Goal: Unclear

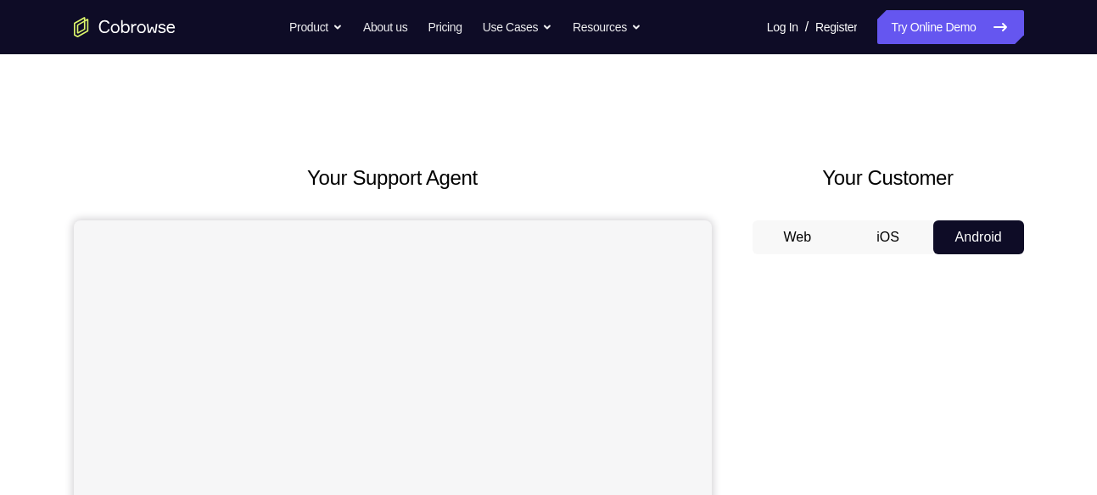
scroll to position [287, 0]
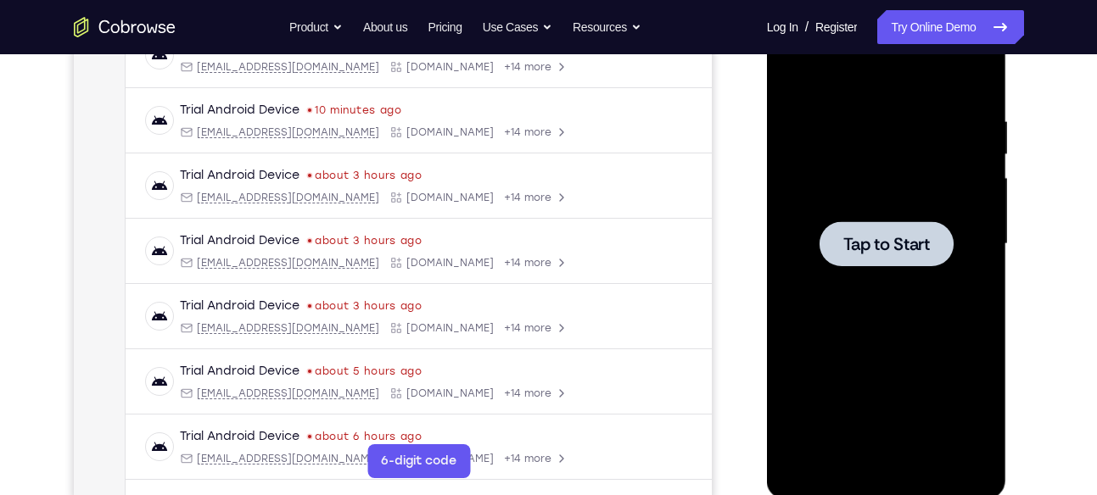
click at [931, 273] on div at bounding box center [887, 244] width 214 height 475
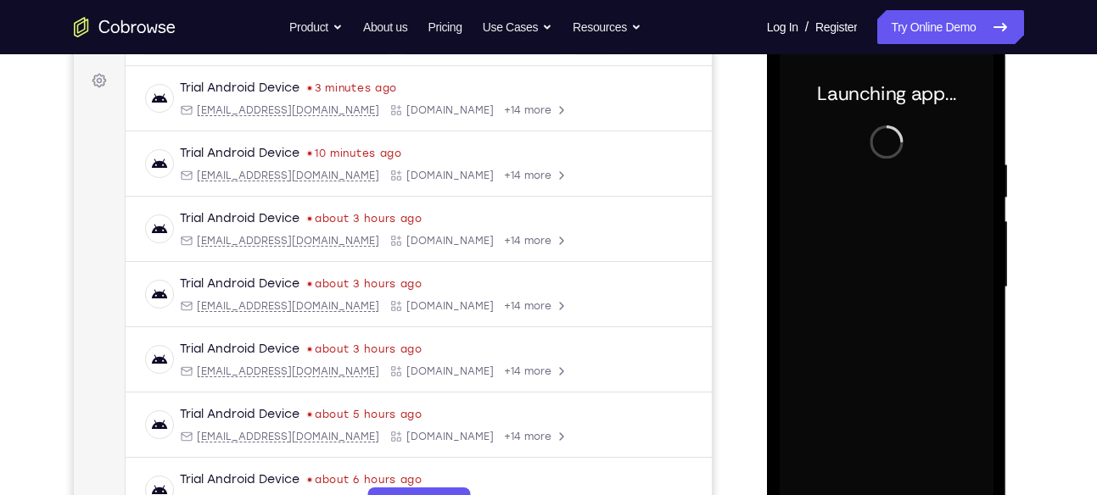
scroll to position [319, 0]
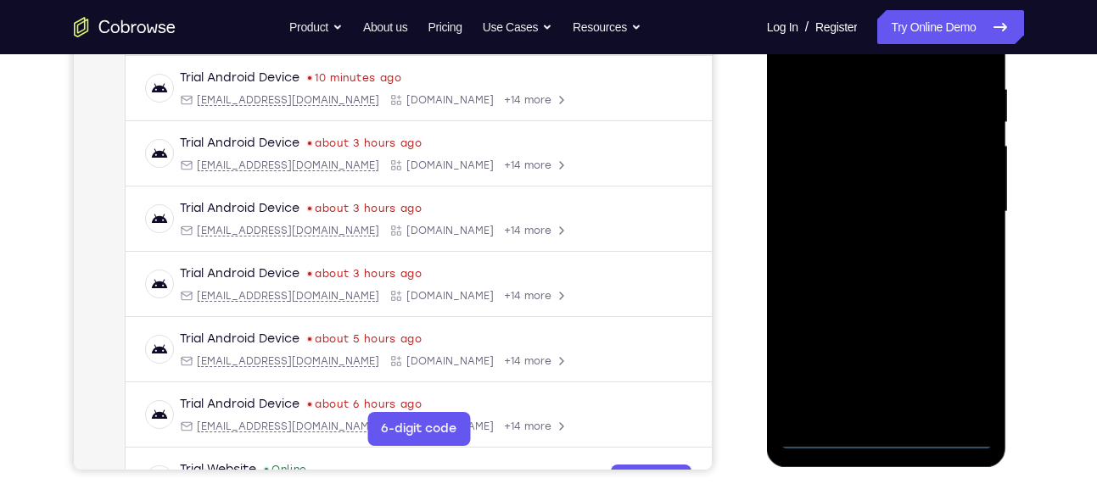
click at [886, 441] on div at bounding box center [887, 212] width 214 height 475
click at [954, 367] on div at bounding box center [887, 212] width 214 height 475
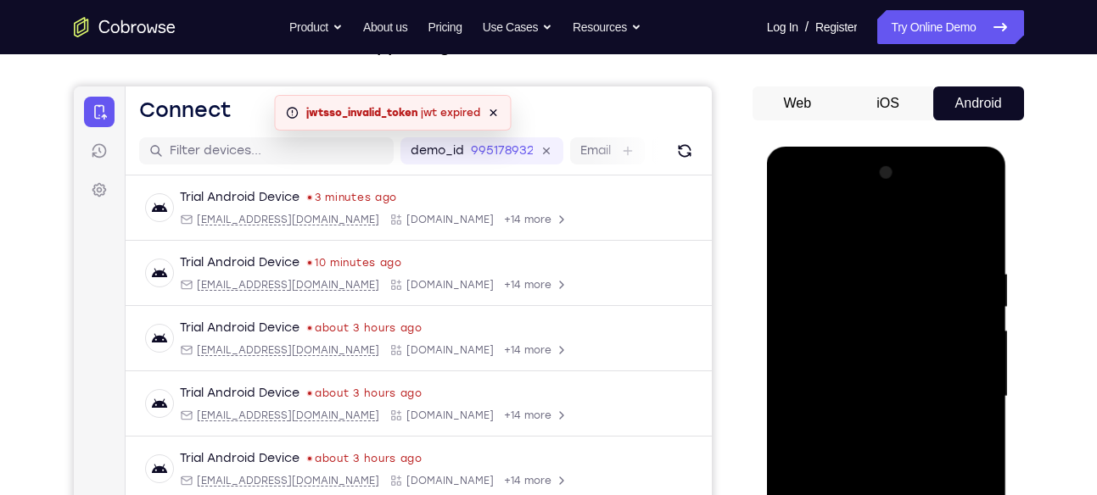
scroll to position [133, 0]
click at [810, 196] on div at bounding box center [887, 397] width 214 height 475
click at [966, 400] on div at bounding box center [887, 397] width 214 height 475
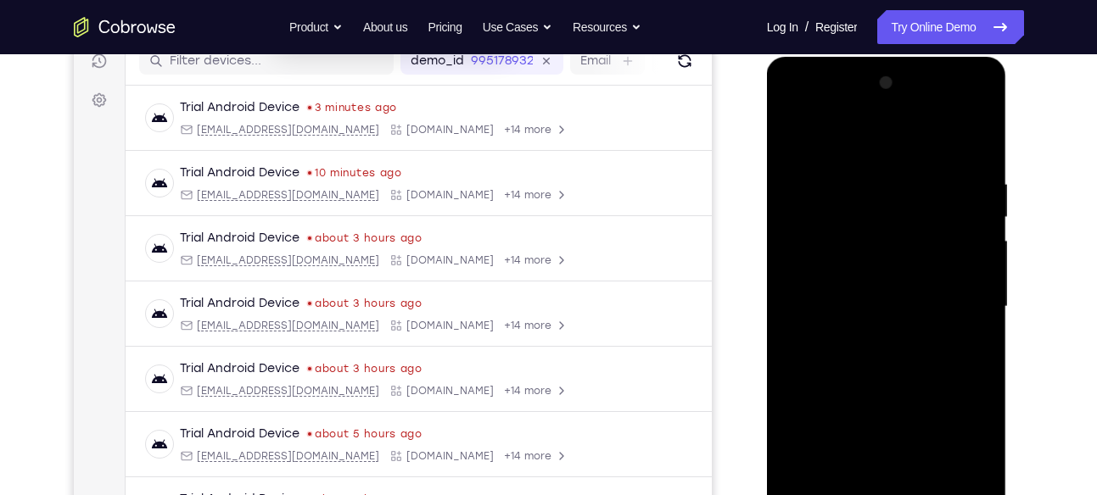
scroll to position [226, 0]
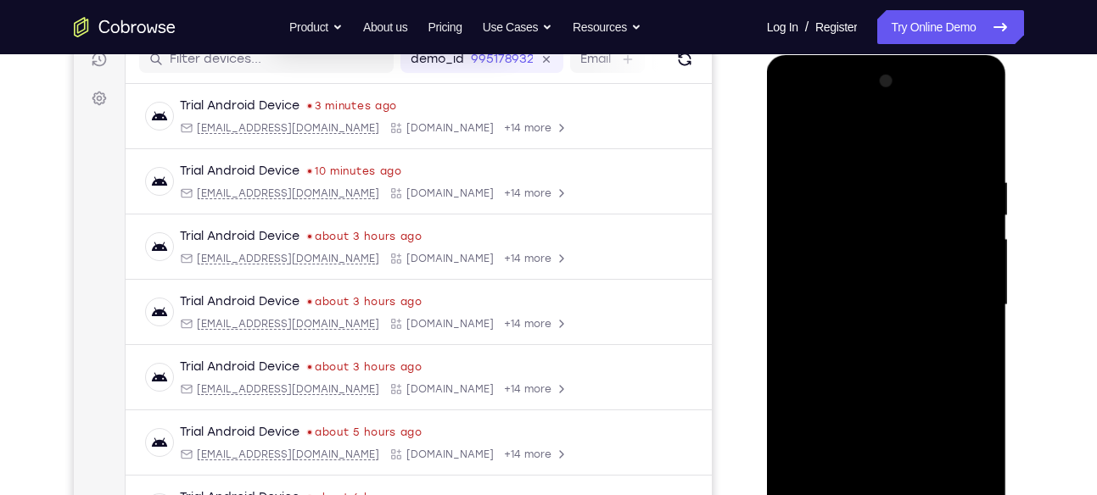
click at [867, 337] on div at bounding box center [887, 305] width 214 height 475
click at [871, 283] on div at bounding box center [887, 305] width 214 height 475
click at [849, 263] on div at bounding box center [887, 305] width 214 height 475
click at [849, 299] on div at bounding box center [887, 305] width 214 height 475
click at [820, 365] on div at bounding box center [887, 305] width 214 height 475
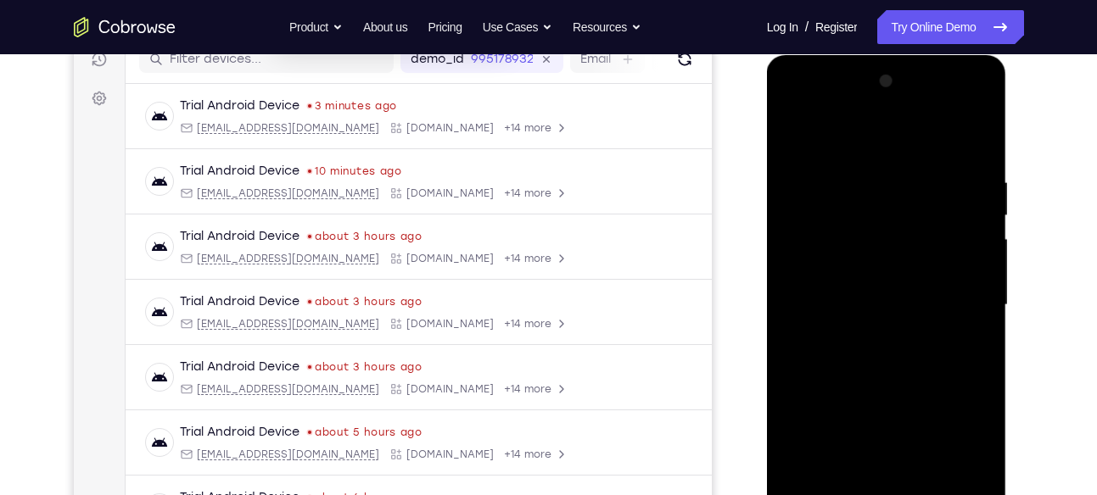
scroll to position [316, 0]
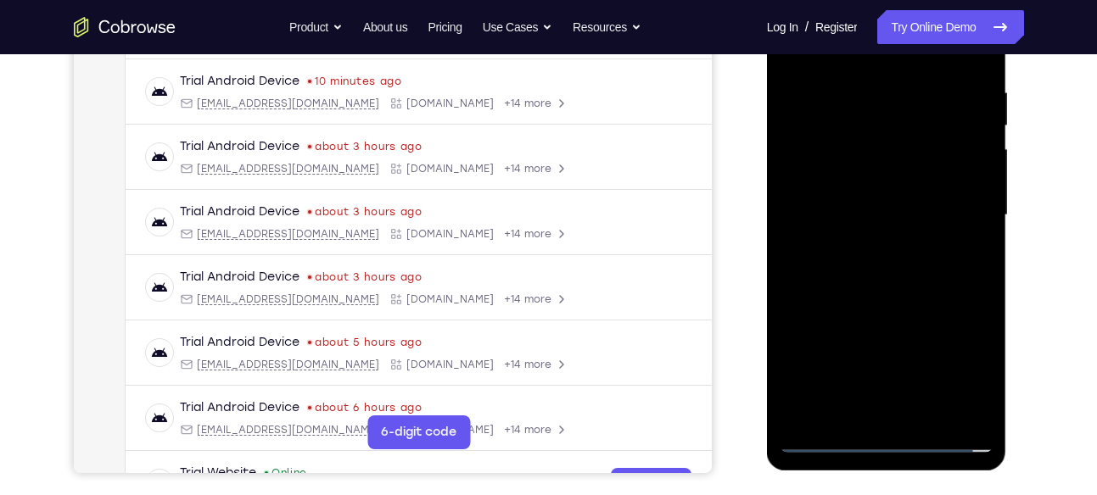
click at [904, 268] on div at bounding box center [887, 215] width 214 height 475
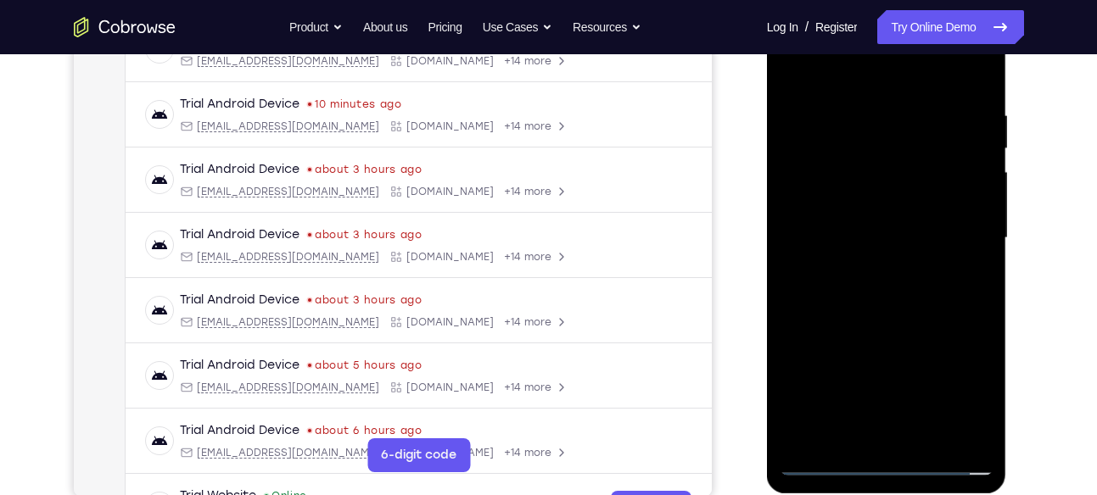
scroll to position [292, 0]
click at [919, 282] on div at bounding box center [887, 239] width 214 height 475
click at [927, 296] on div at bounding box center [887, 239] width 214 height 475
click at [924, 298] on div at bounding box center [887, 239] width 214 height 475
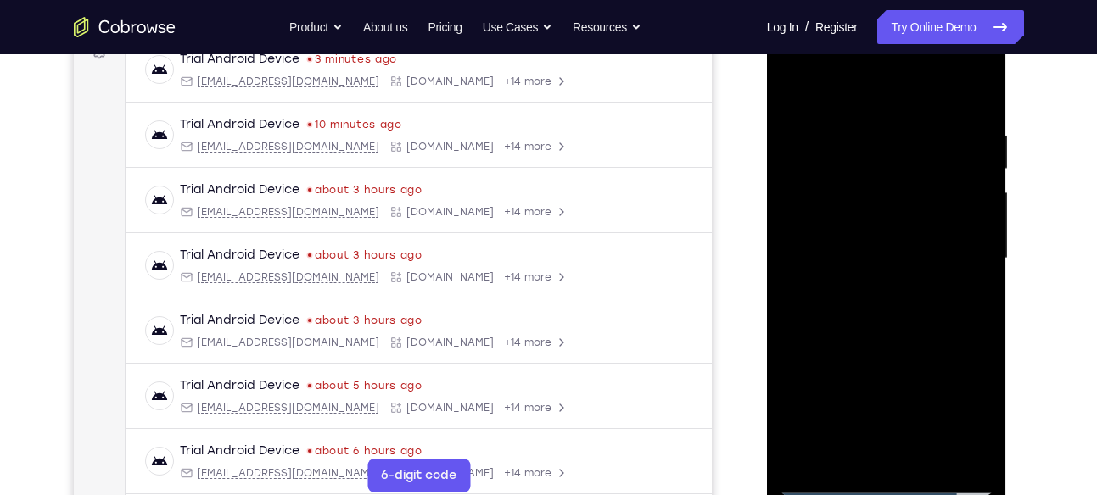
scroll to position [273, 0]
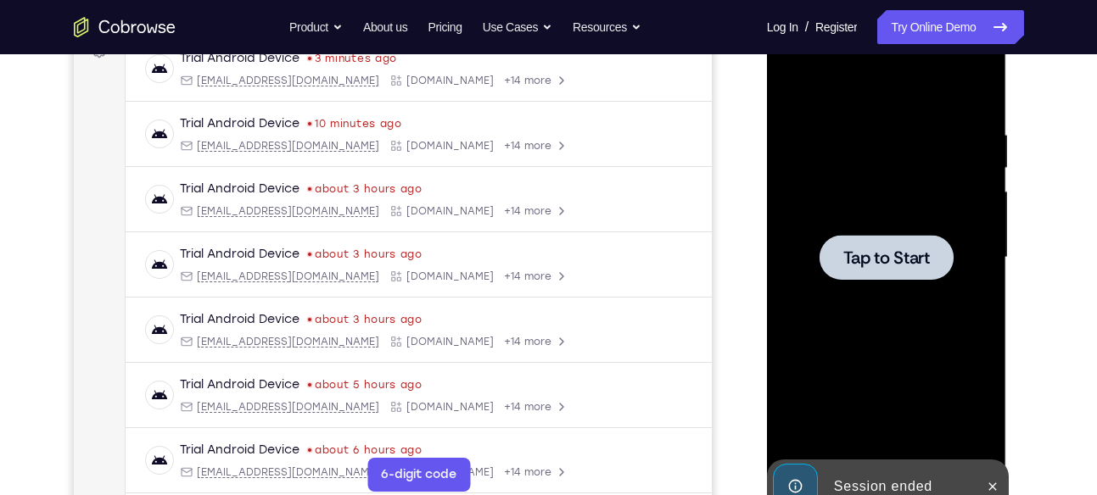
click at [852, 305] on div at bounding box center [887, 257] width 214 height 475
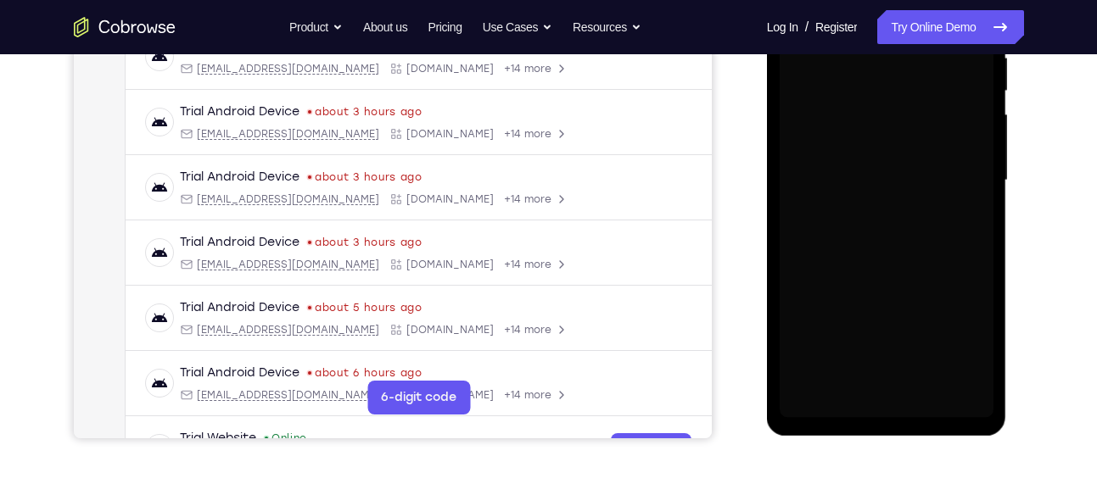
scroll to position [352, 0]
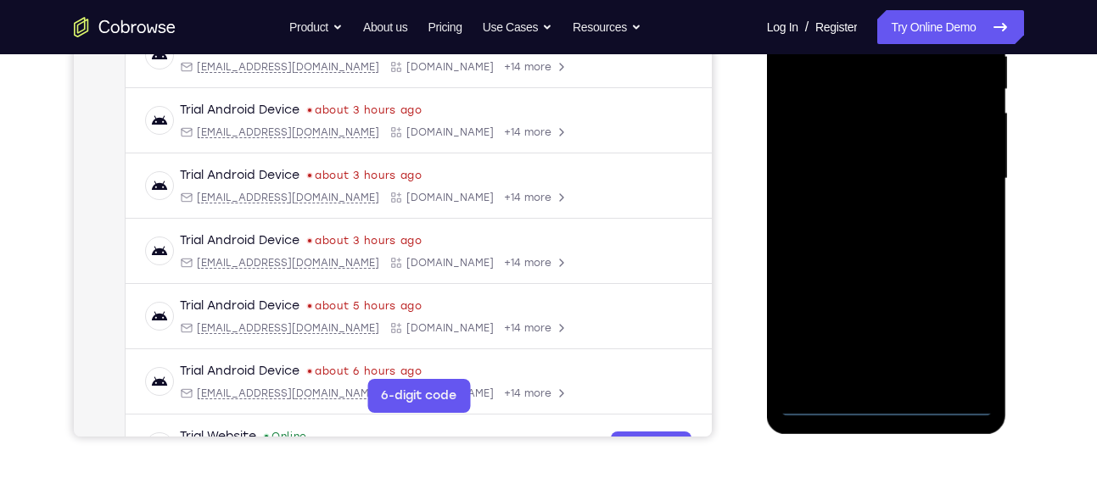
click at [881, 403] on div at bounding box center [887, 178] width 214 height 475
click at [966, 337] on div at bounding box center [887, 178] width 214 height 475
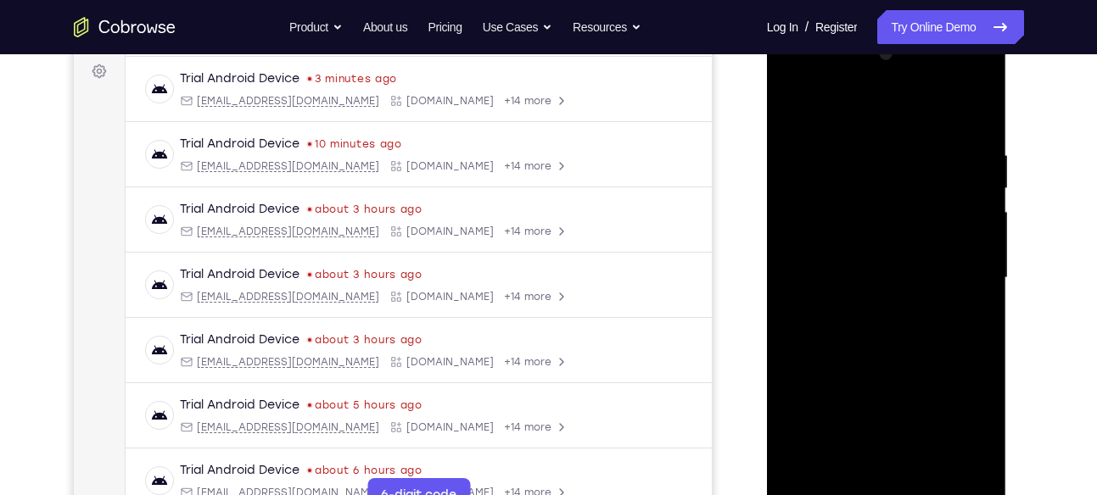
scroll to position [246, 0]
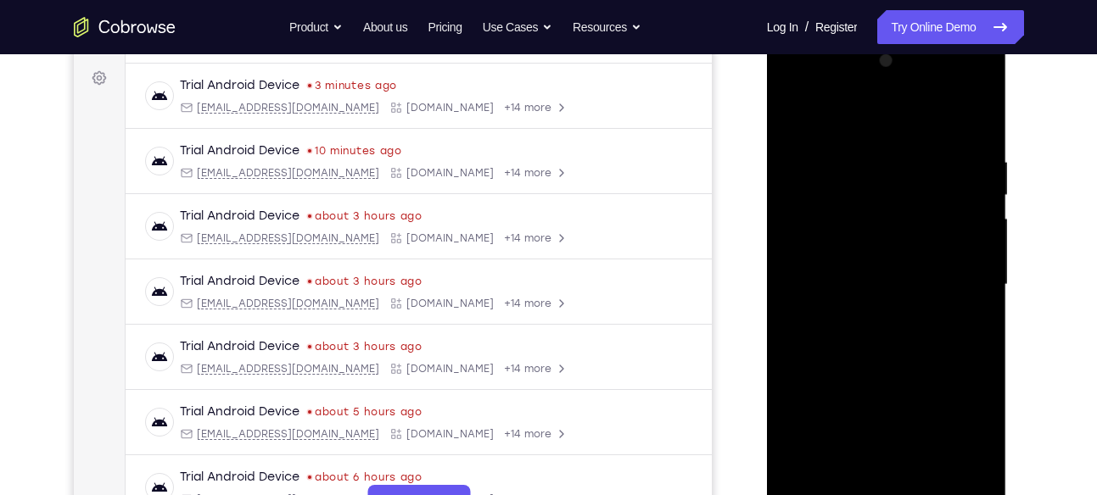
click at [801, 85] on div at bounding box center [887, 285] width 214 height 475
click at [952, 267] on div at bounding box center [887, 285] width 214 height 475
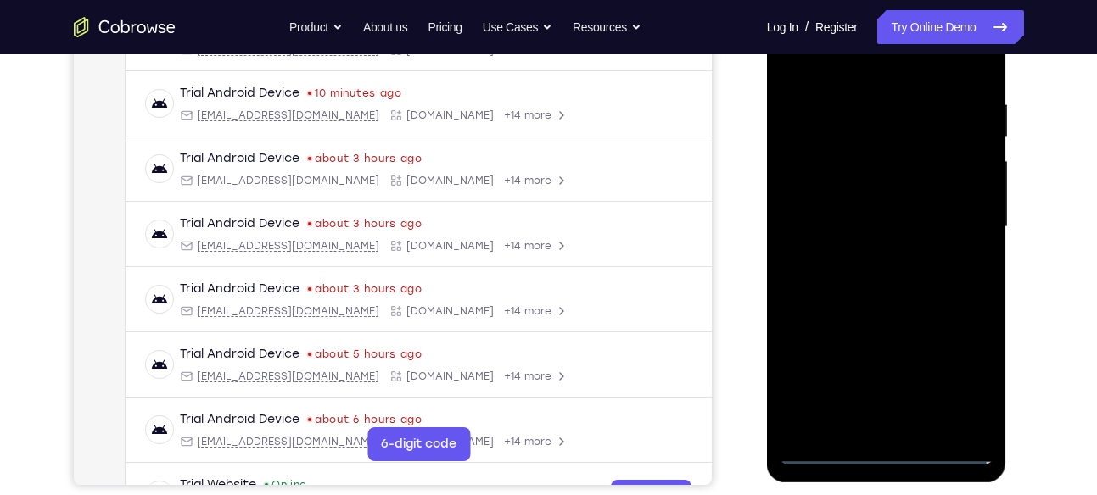
click at [874, 260] on div at bounding box center [887, 227] width 214 height 475
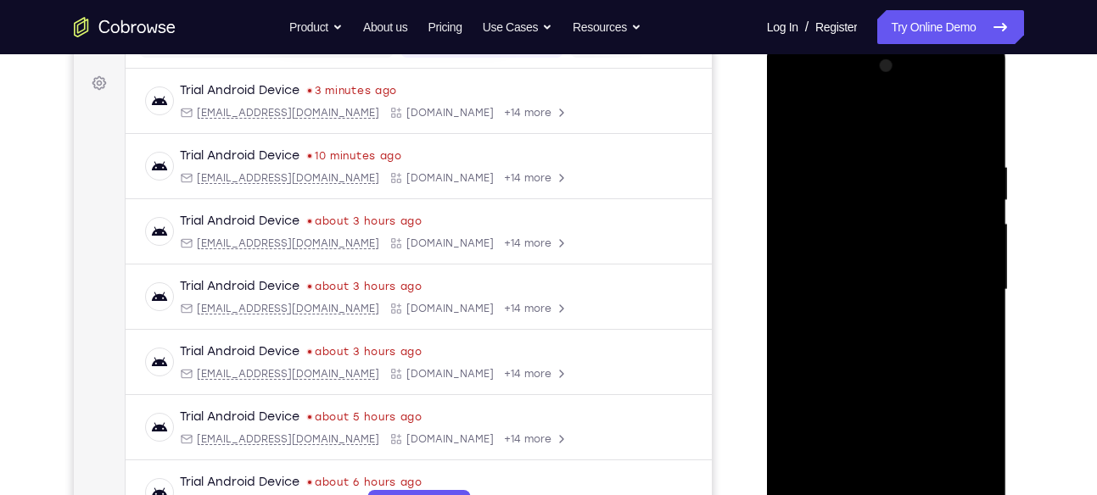
scroll to position [238, 0]
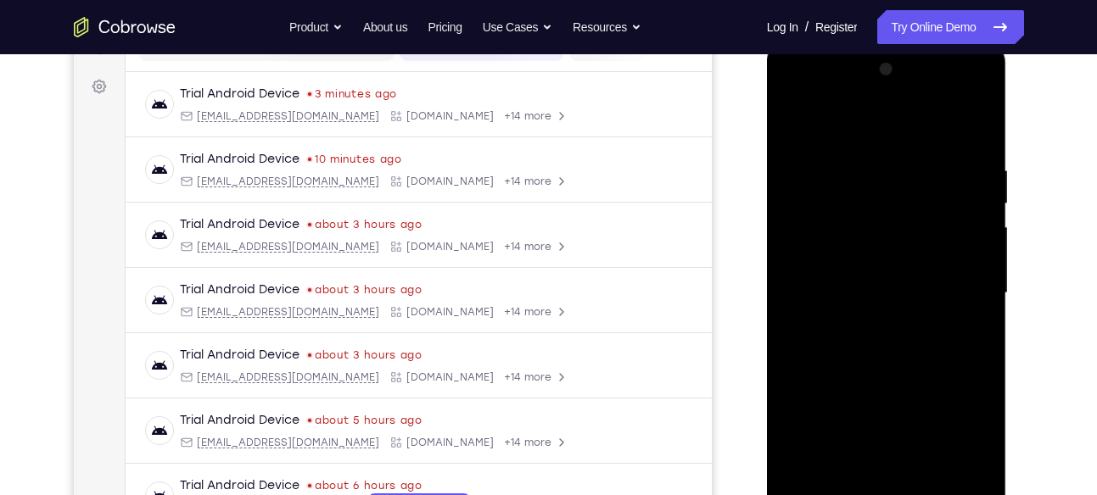
click at [854, 257] on div at bounding box center [887, 293] width 214 height 475
click at [852, 280] on div at bounding box center [887, 293] width 214 height 475
click at [856, 322] on div at bounding box center [887, 293] width 214 height 475
click at [885, 251] on div at bounding box center [887, 293] width 214 height 475
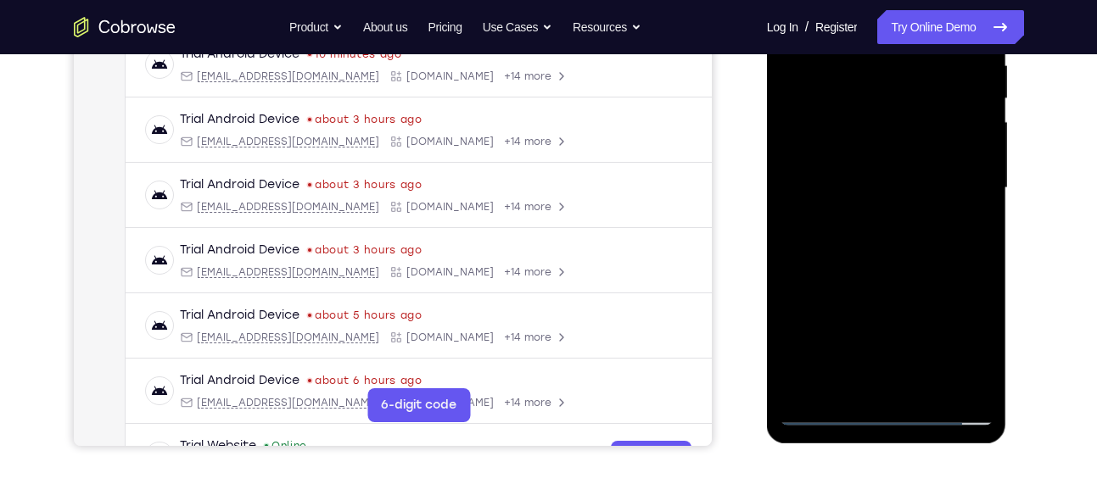
scroll to position [344, 0]
click at [927, 390] on div at bounding box center [887, 187] width 214 height 475
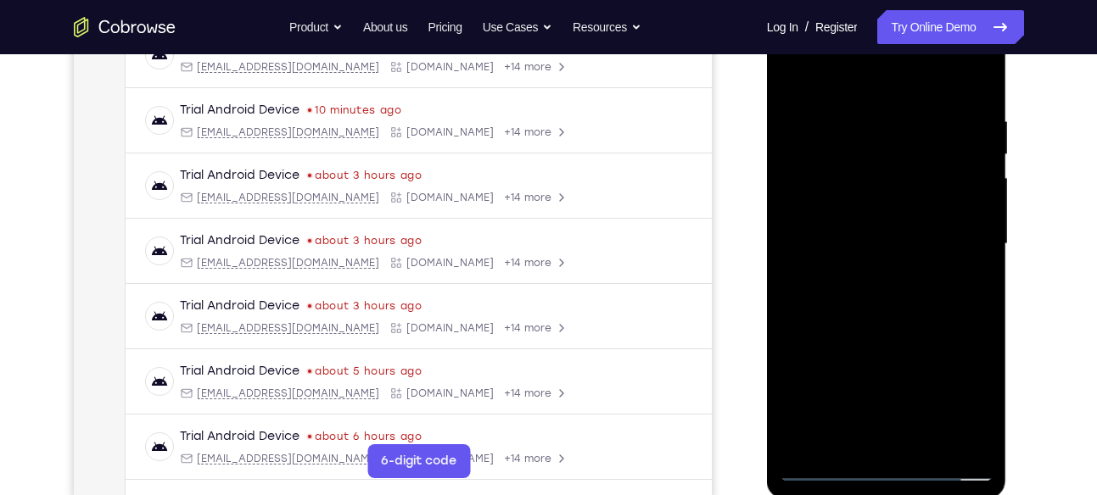
scroll to position [268, 0]
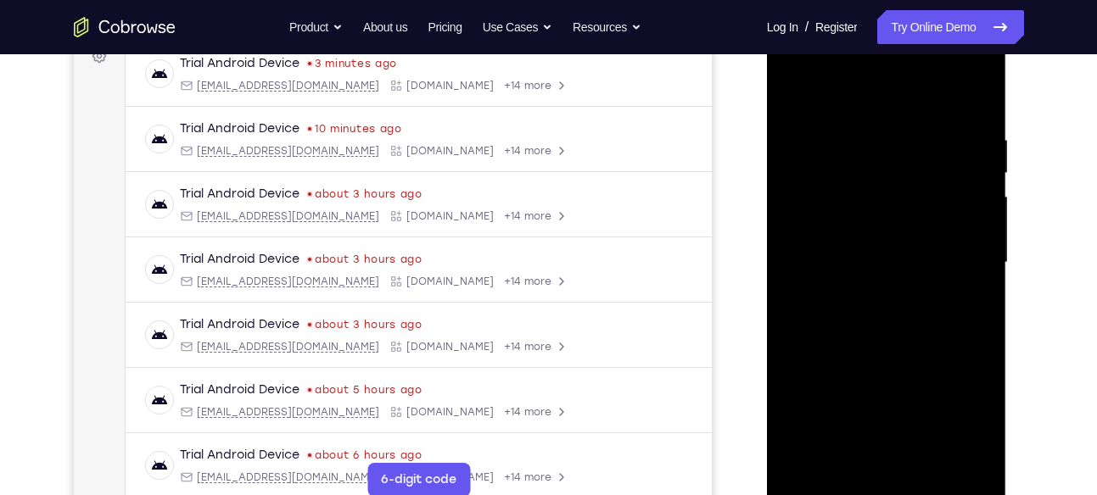
click at [887, 357] on div at bounding box center [887, 262] width 214 height 475
click at [799, 90] on div at bounding box center [887, 262] width 214 height 475
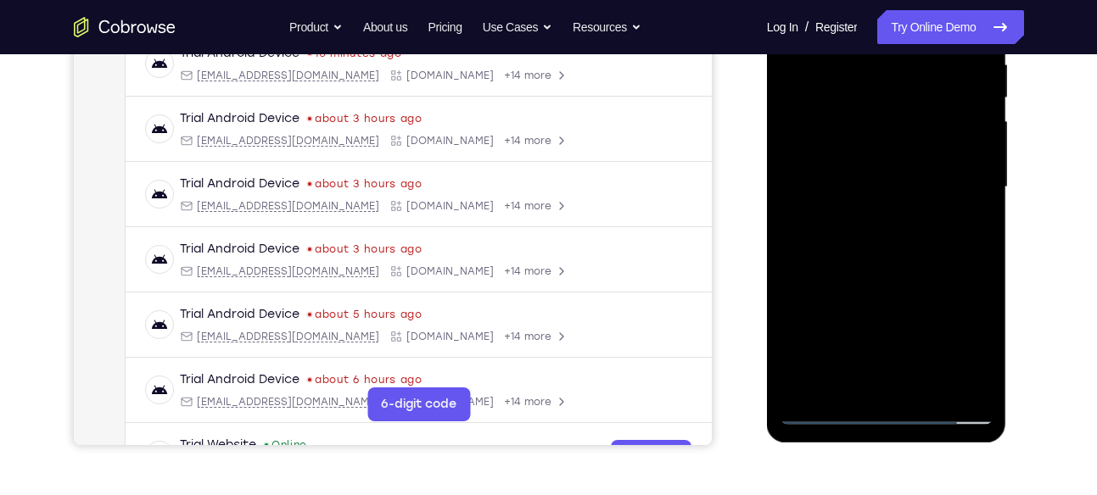
click at [924, 395] on div at bounding box center [887, 187] width 214 height 475
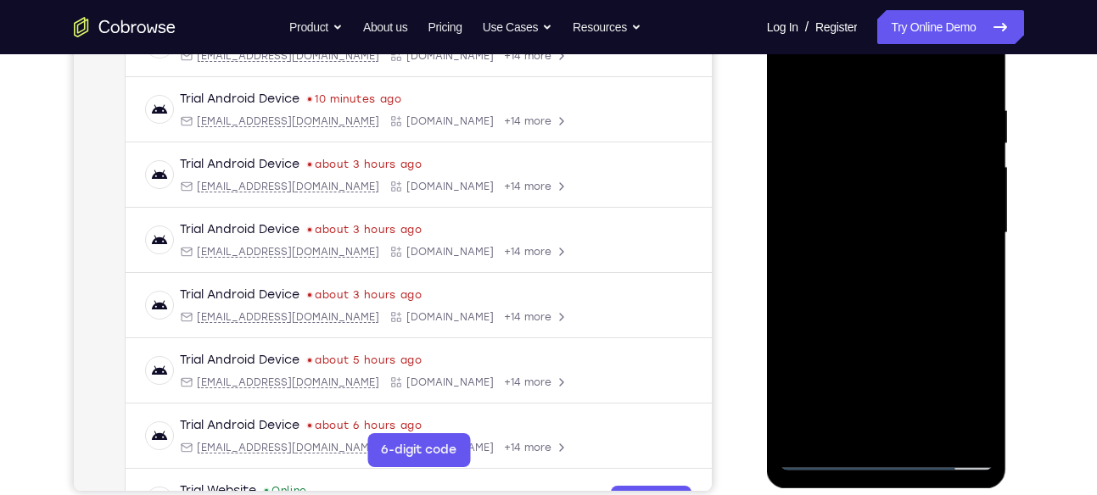
scroll to position [293, 0]
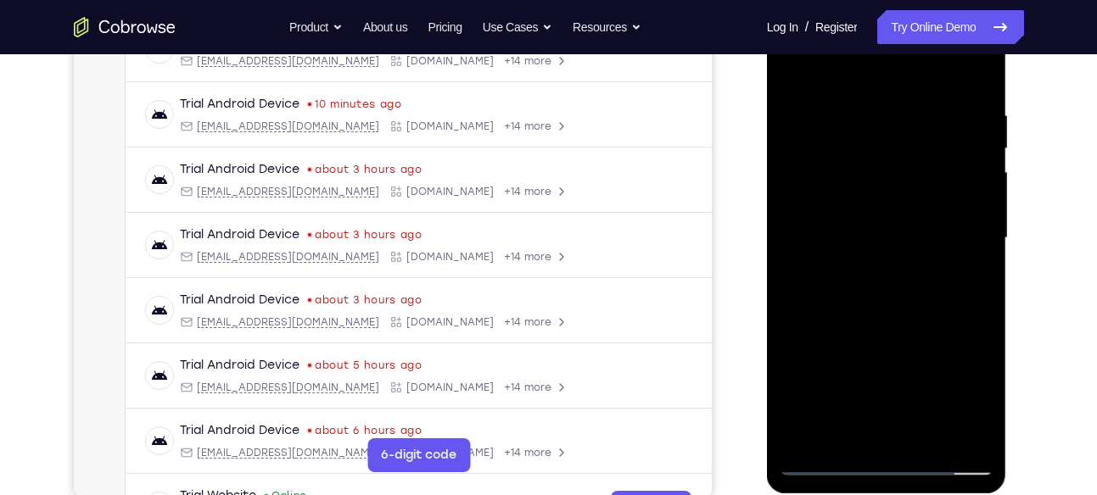
click at [794, 67] on div at bounding box center [887, 238] width 214 height 475
drag, startPoint x: 873, startPoint y: 359, endPoint x: 884, endPoint y: 166, distance: 192.9
click at [884, 166] on div at bounding box center [887, 238] width 214 height 475
drag, startPoint x: 846, startPoint y: 403, endPoint x: 837, endPoint y: 180, distance: 223.3
click at [837, 180] on div at bounding box center [887, 238] width 214 height 475
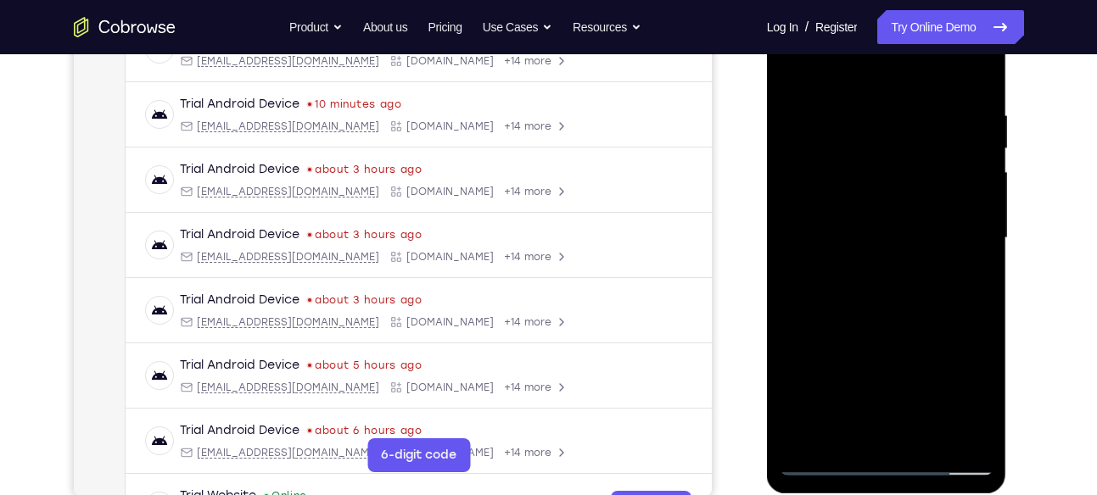
scroll to position [331, 0]
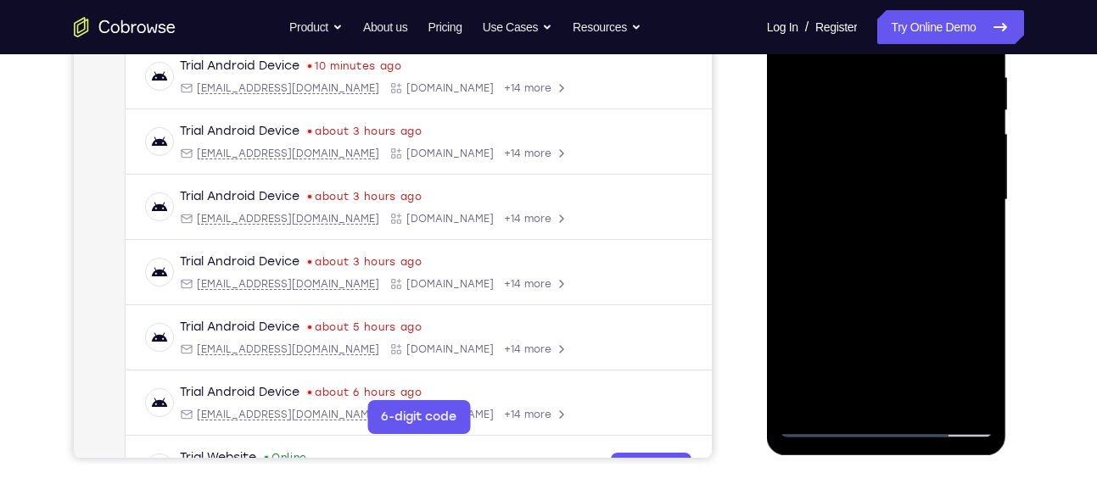
click at [808, 395] on div at bounding box center [887, 200] width 214 height 475
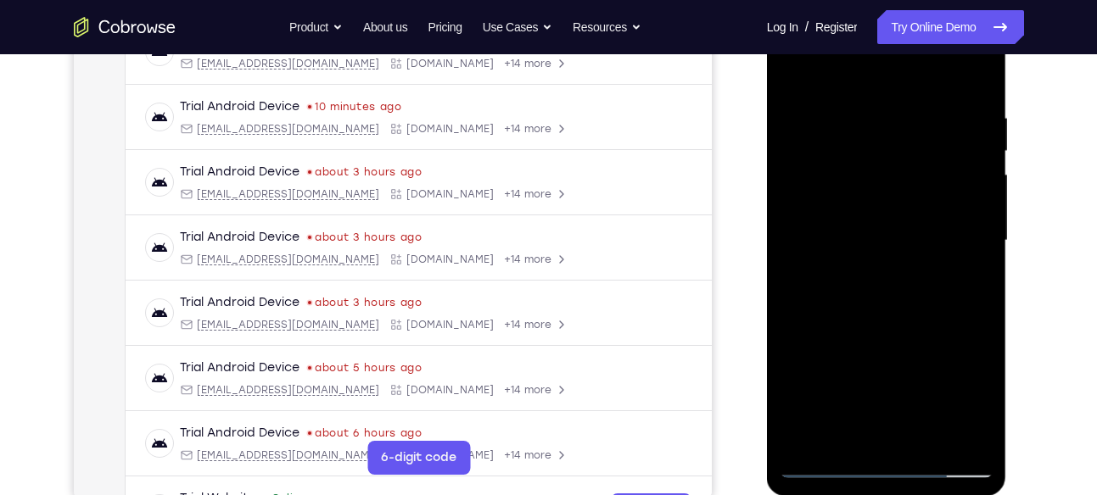
scroll to position [289, 0]
click at [847, 100] on div at bounding box center [887, 241] width 214 height 475
click at [984, 129] on div at bounding box center [887, 241] width 214 height 475
click at [975, 142] on div at bounding box center [887, 241] width 214 height 475
click at [982, 163] on div at bounding box center [887, 241] width 214 height 475
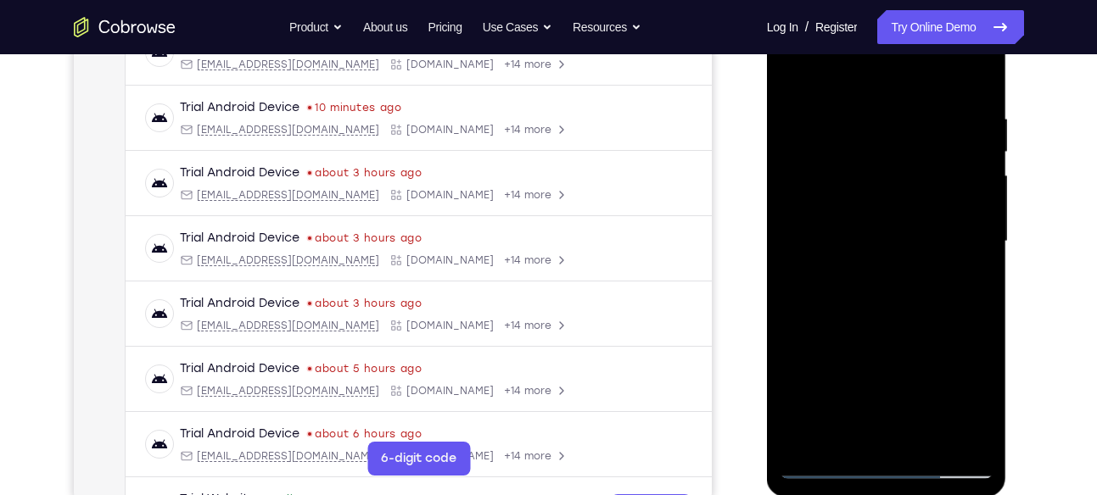
click at [792, 248] on div at bounding box center [887, 241] width 214 height 475
click at [965, 230] on div at bounding box center [887, 241] width 214 height 475
click at [958, 153] on div at bounding box center [887, 241] width 214 height 475
click at [962, 135] on div at bounding box center [887, 241] width 214 height 475
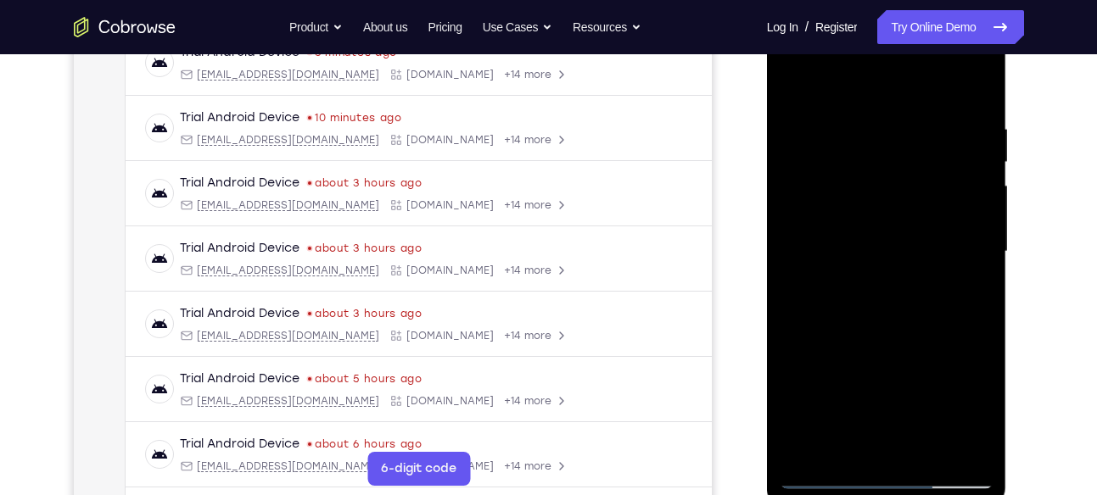
scroll to position [278, 0]
drag, startPoint x: 982, startPoint y: 193, endPoint x: 920, endPoint y: 221, distance: 68.0
click at [920, 221] on div at bounding box center [887, 252] width 214 height 475
click at [982, 255] on div at bounding box center [887, 252] width 214 height 475
drag, startPoint x: 982, startPoint y: 255, endPoint x: 915, endPoint y: 255, distance: 67.0
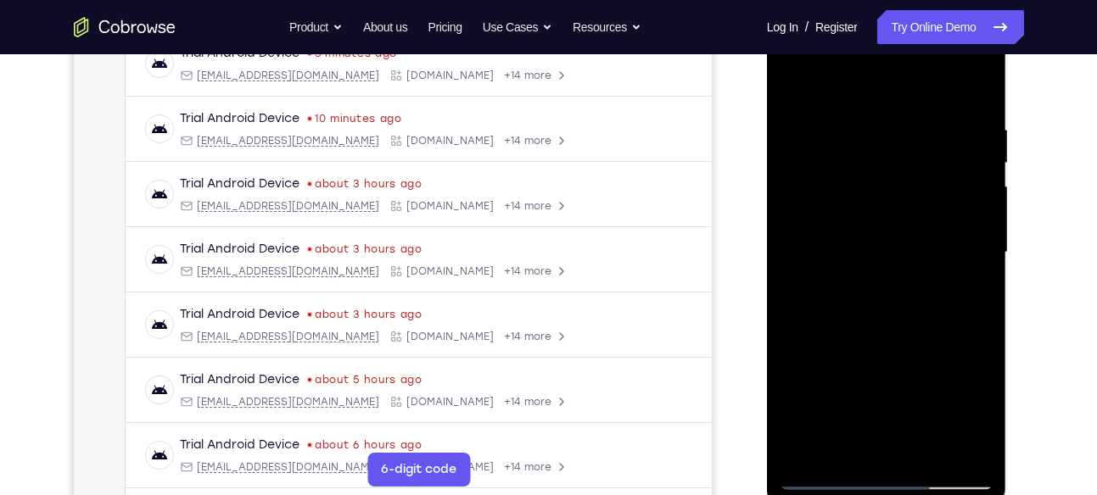
click at [915, 255] on div at bounding box center [887, 252] width 214 height 475
drag, startPoint x: 953, startPoint y: 213, endPoint x: 916, endPoint y: 220, distance: 37.1
click at [916, 220] on div at bounding box center [887, 252] width 214 height 475
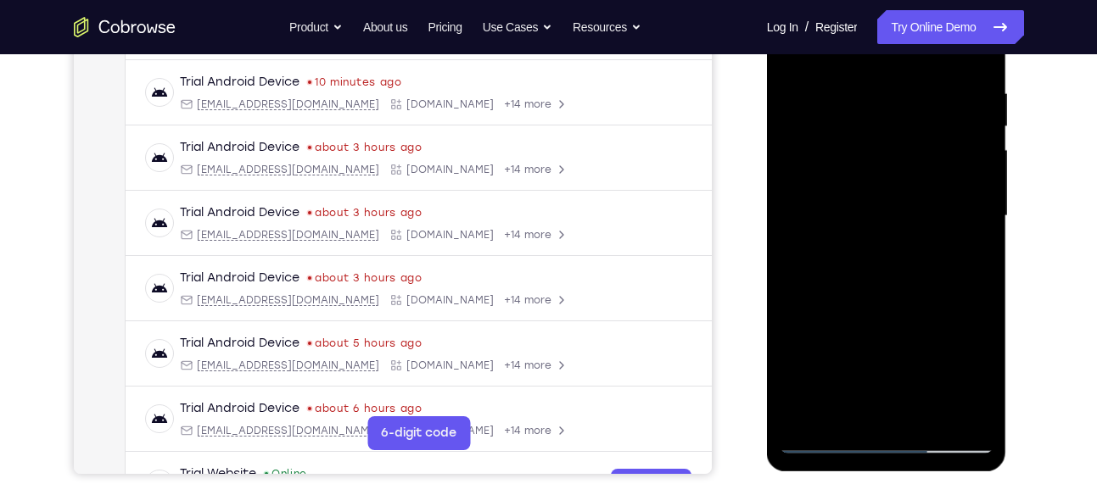
scroll to position [316, 0]
drag, startPoint x: 965, startPoint y: 210, endPoint x: 903, endPoint y: 221, distance: 62.8
click at [903, 221] on div at bounding box center [887, 215] width 214 height 475
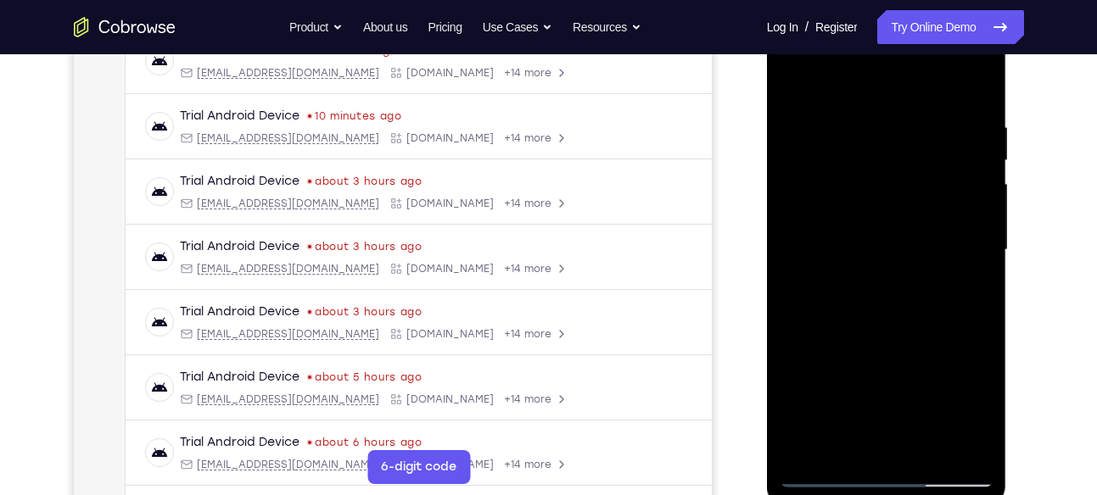
scroll to position [280, 0]
drag, startPoint x: 827, startPoint y: 277, endPoint x: 906, endPoint y: 274, distance: 79.0
click at [906, 274] on div at bounding box center [887, 251] width 214 height 475
click at [864, 92] on div at bounding box center [887, 251] width 214 height 475
click at [797, 70] on div at bounding box center [887, 251] width 214 height 475
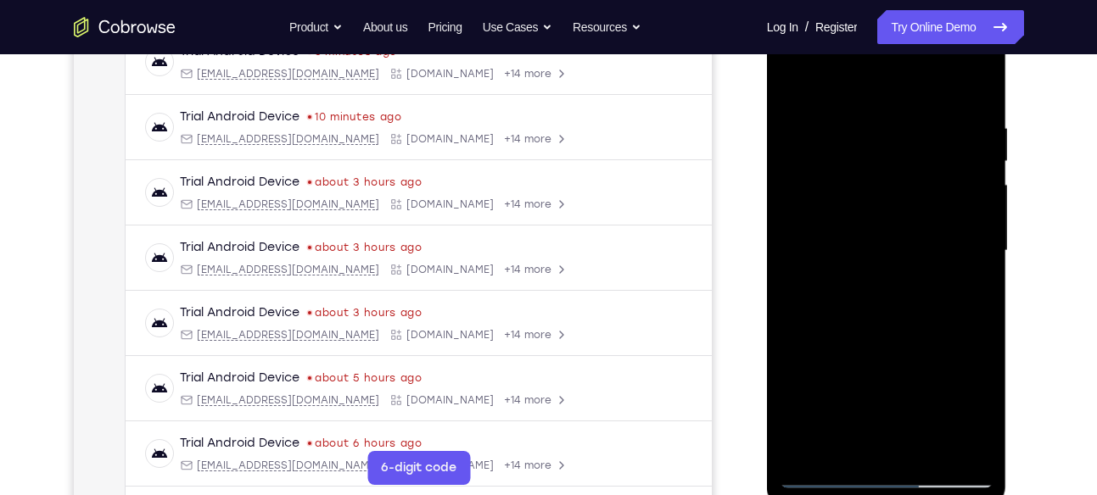
drag, startPoint x: 985, startPoint y: 190, endPoint x: 921, endPoint y: 197, distance: 64.0
click at [921, 197] on div at bounding box center [887, 251] width 214 height 475
drag, startPoint x: 974, startPoint y: 250, endPoint x: 899, endPoint y: 254, distance: 74.7
click at [899, 254] on div at bounding box center [887, 251] width 214 height 475
drag, startPoint x: 936, startPoint y: 203, endPoint x: 886, endPoint y: 203, distance: 49.2
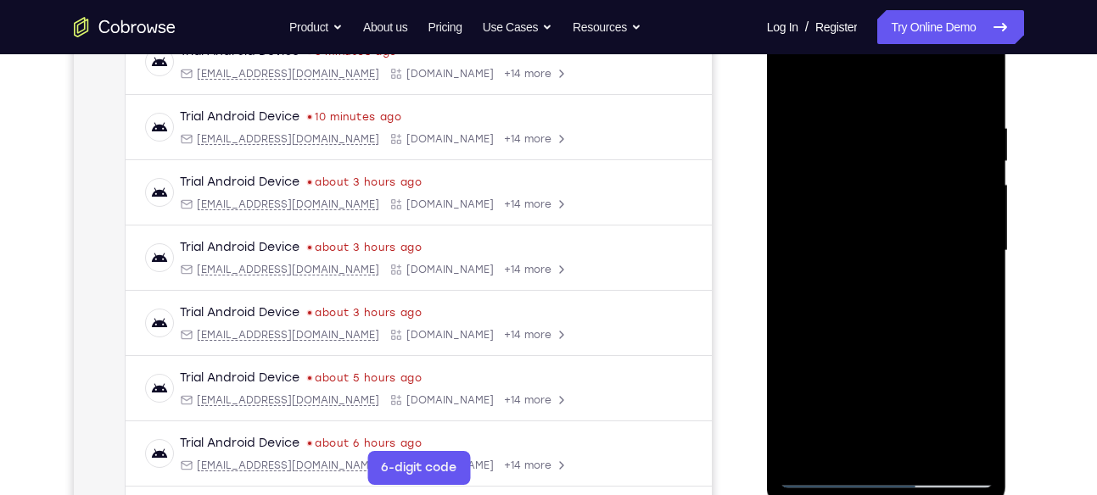
click at [886, 203] on div at bounding box center [887, 251] width 214 height 475
drag, startPoint x: 950, startPoint y: 206, endPoint x: 856, endPoint y: 206, distance: 94.2
click at [856, 206] on div at bounding box center [887, 251] width 214 height 475
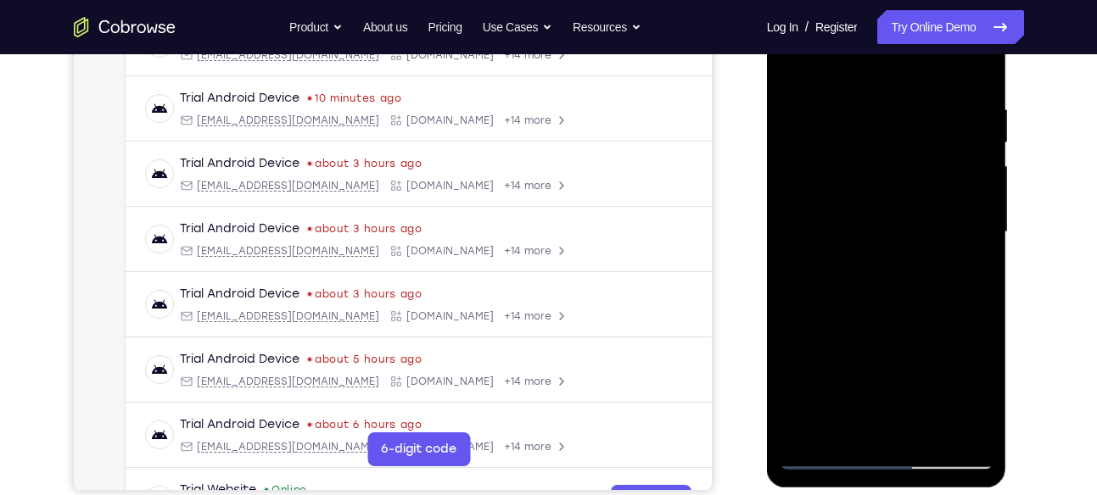
scroll to position [279, 0]
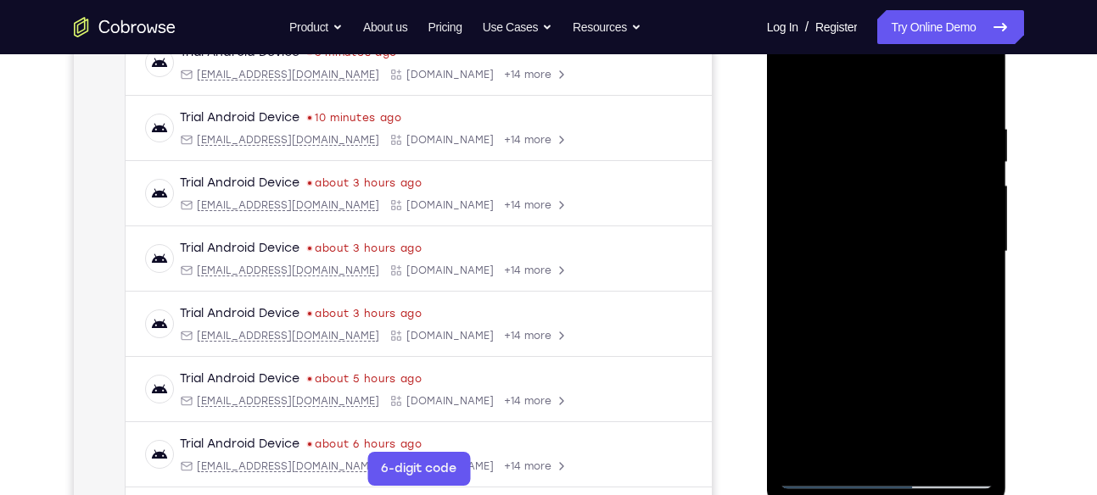
click at [949, 243] on div at bounding box center [887, 251] width 214 height 475
click at [967, 176] on div at bounding box center [887, 251] width 214 height 475
click at [967, 243] on div at bounding box center [887, 251] width 214 height 475
click at [968, 193] on div at bounding box center [887, 251] width 214 height 475
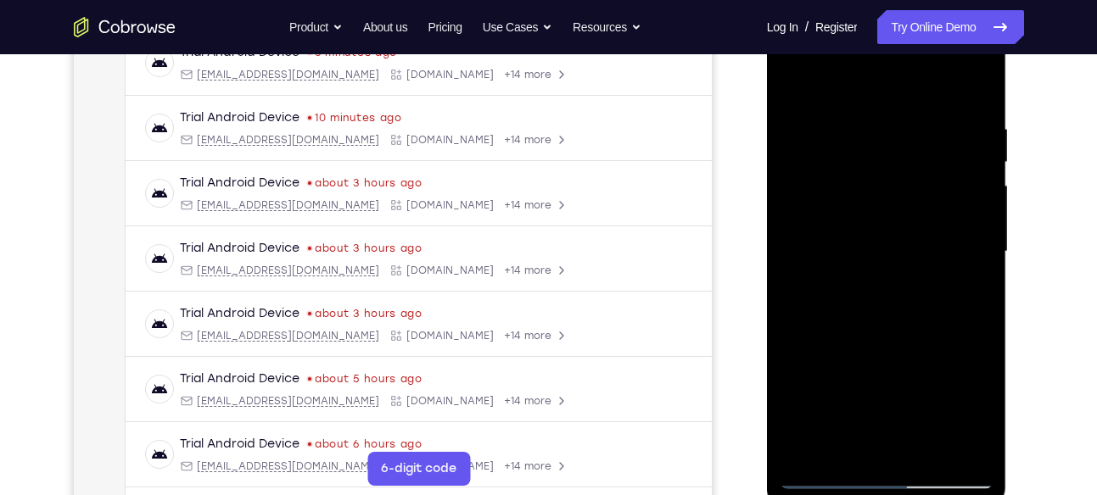
click at [965, 211] on div at bounding box center [887, 251] width 214 height 475
drag, startPoint x: 965, startPoint y: 189, endPoint x: 877, endPoint y: 193, distance: 88.3
click at [877, 193] on div at bounding box center [887, 251] width 214 height 475
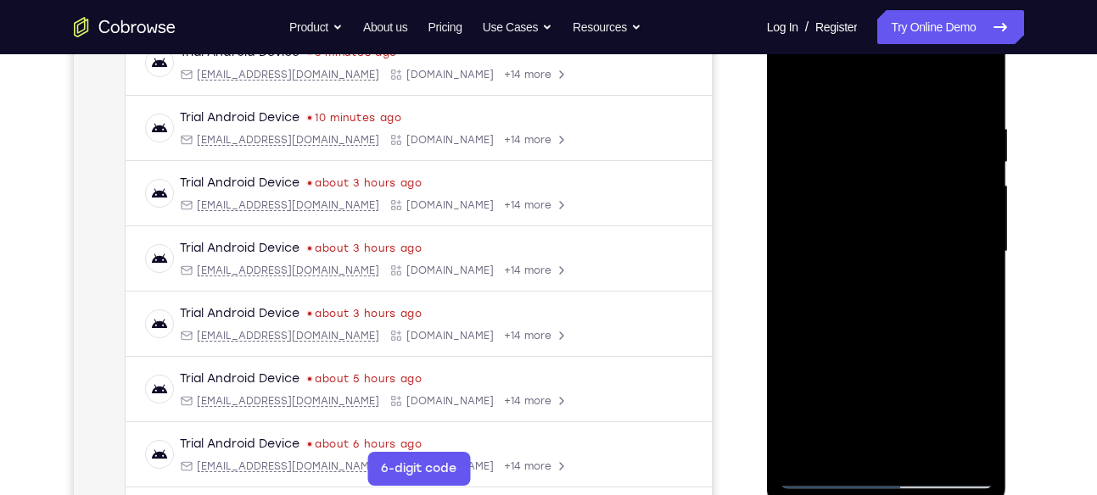
click at [942, 214] on div at bounding box center [887, 251] width 214 height 475
click at [804, 295] on div at bounding box center [887, 251] width 214 height 475
click at [957, 250] on div at bounding box center [887, 251] width 214 height 475
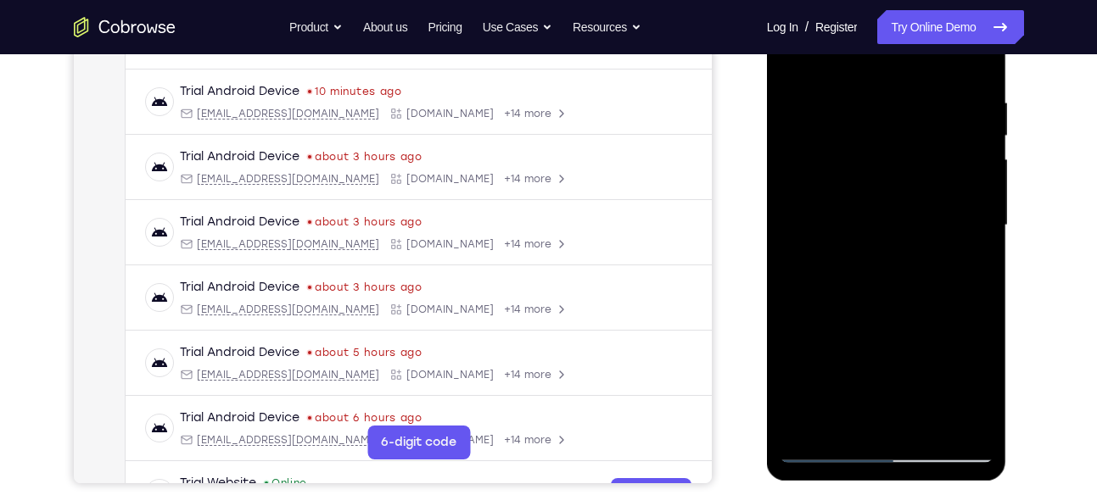
scroll to position [305, 0]
click at [981, 215] on div at bounding box center [887, 226] width 214 height 475
click at [974, 231] on div at bounding box center [887, 226] width 214 height 475
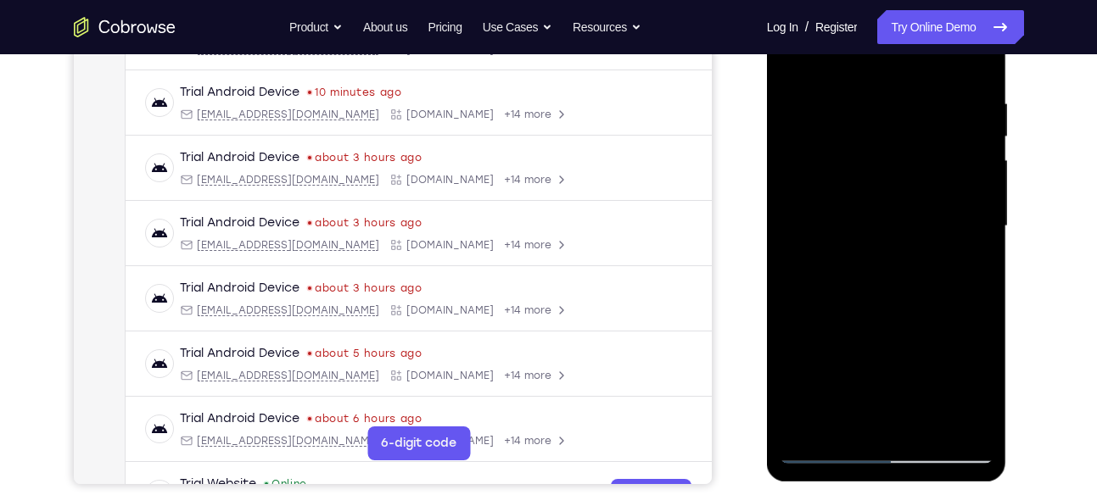
drag, startPoint x: 974, startPoint y: 231, endPoint x: 925, endPoint y: 232, distance: 49.2
click at [925, 232] on div at bounding box center [887, 226] width 214 height 475
drag, startPoint x: 976, startPoint y: 169, endPoint x: 889, endPoint y: 196, distance: 90.7
click at [889, 196] on div at bounding box center [887, 226] width 214 height 475
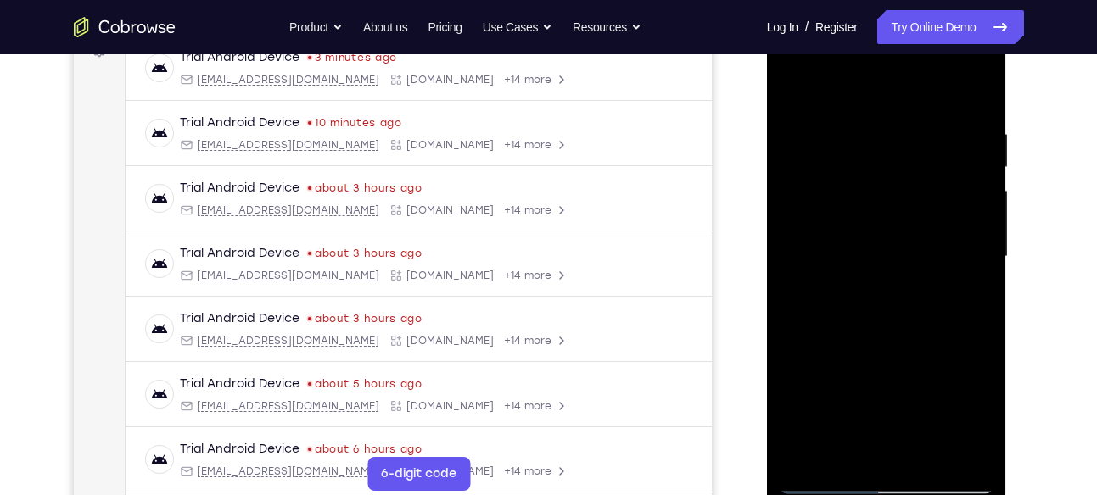
scroll to position [272, 0]
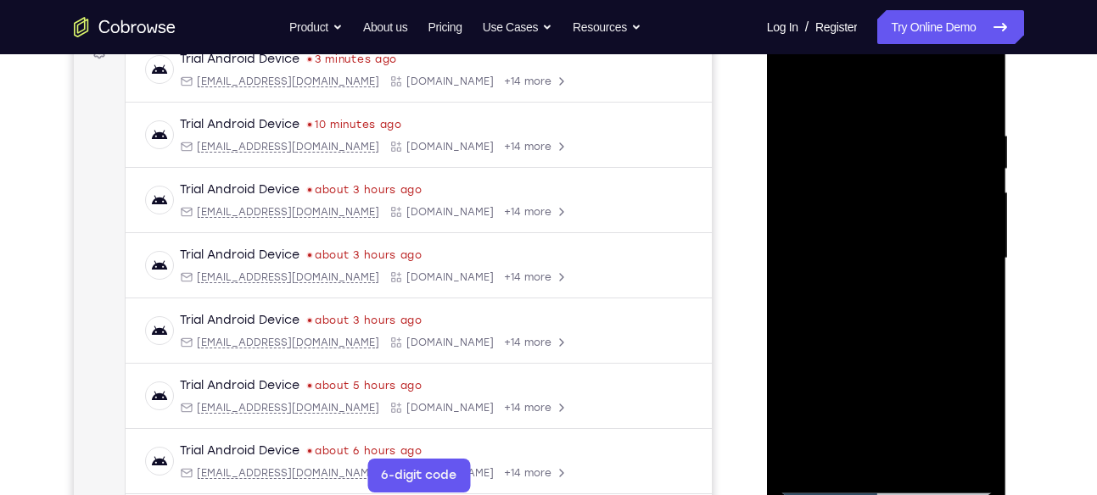
click at [969, 152] on div at bounding box center [887, 258] width 214 height 475
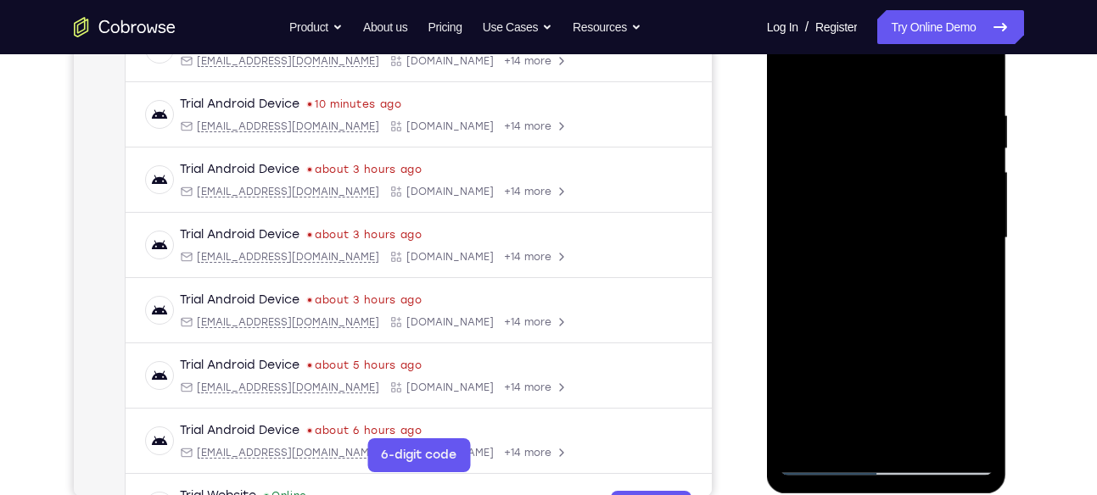
scroll to position [294, 0]
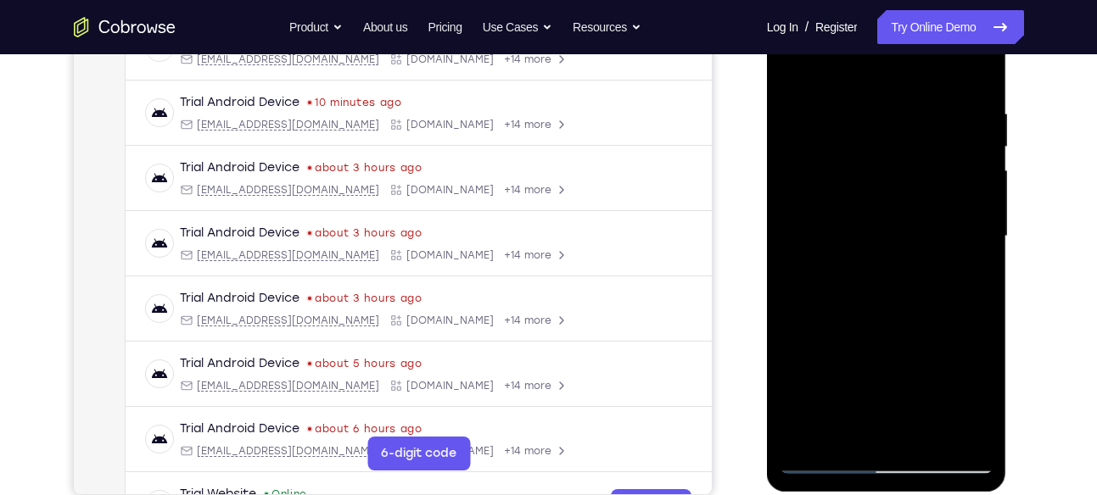
drag, startPoint x: 967, startPoint y: 203, endPoint x: 875, endPoint y: 210, distance: 91.9
click at [875, 210] on div at bounding box center [887, 236] width 214 height 475
drag, startPoint x: 941, startPoint y: 203, endPoint x: 839, endPoint y: 223, distance: 103.8
click at [839, 223] on div at bounding box center [887, 236] width 214 height 475
drag, startPoint x: 967, startPoint y: 262, endPoint x: 875, endPoint y: 277, distance: 92.9
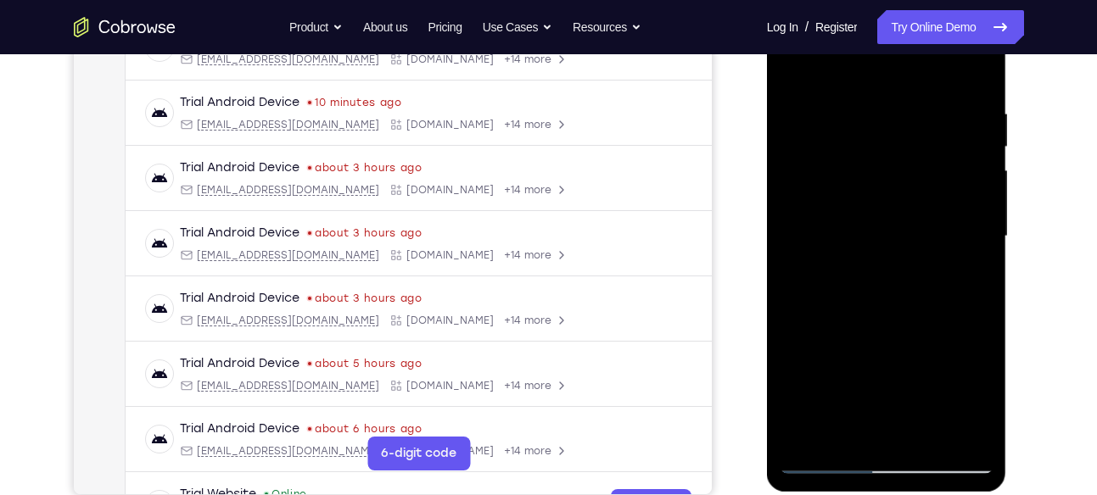
click at [875, 277] on div at bounding box center [887, 236] width 214 height 475
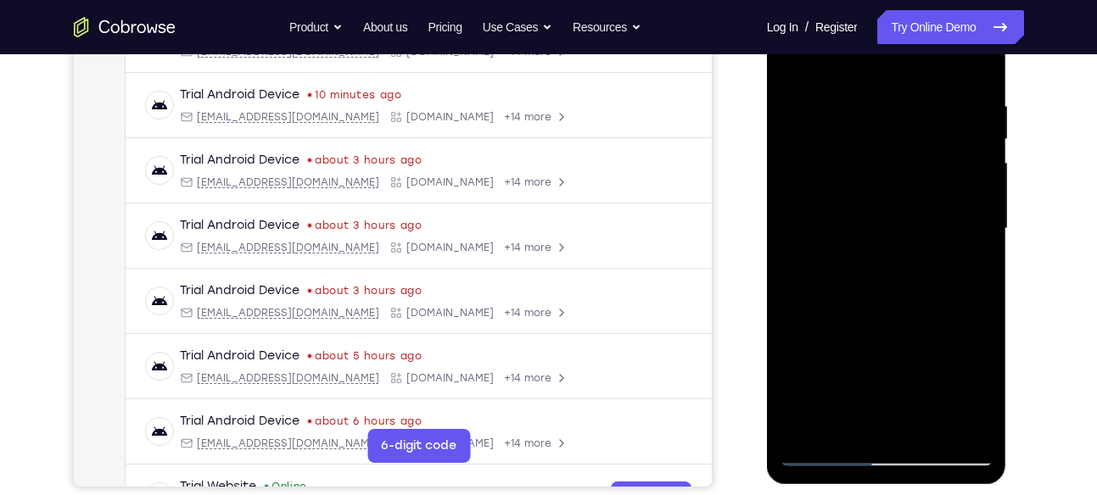
scroll to position [314, 0]
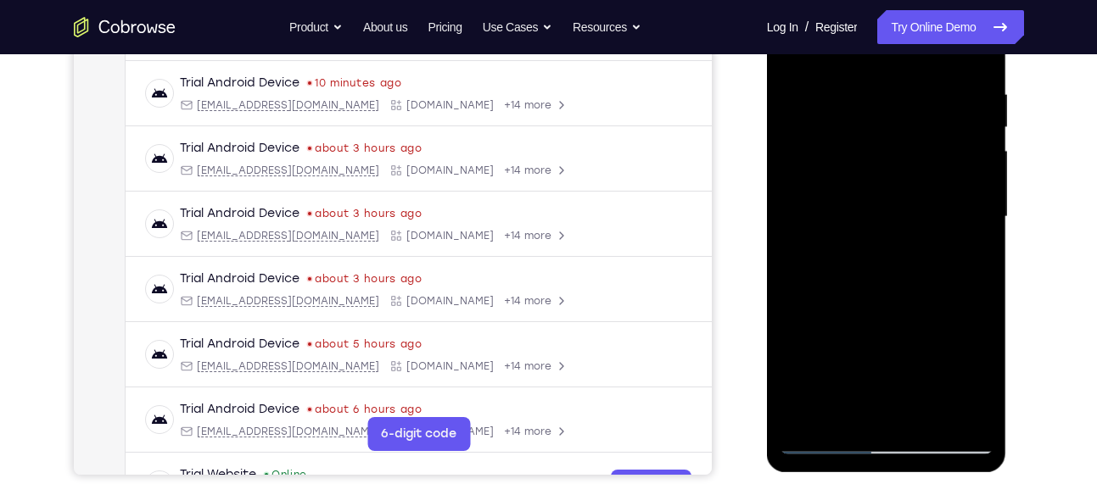
drag, startPoint x: 944, startPoint y: 210, endPoint x: 897, endPoint y: 229, distance: 51.0
click at [897, 229] on div at bounding box center [887, 217] width 214 height 475
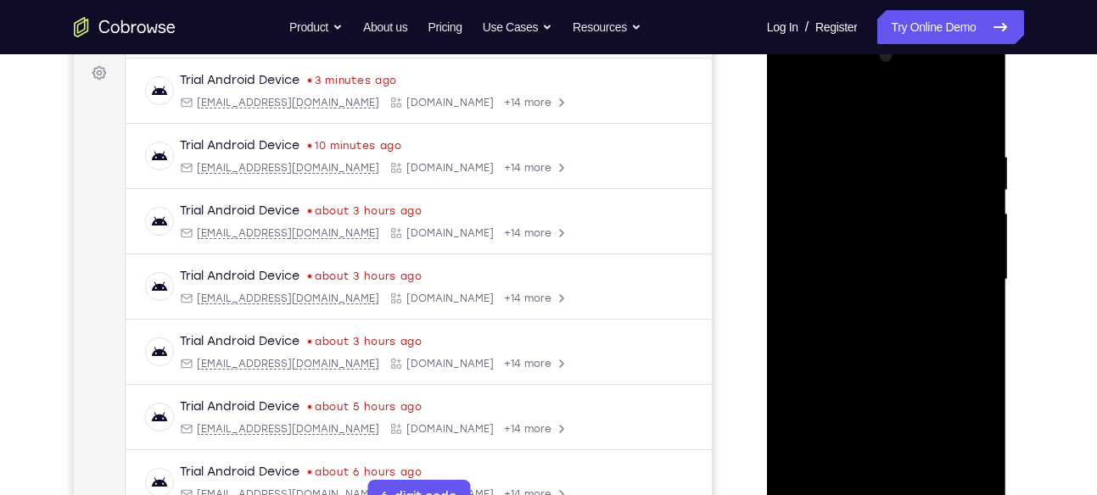
scroll to position [249, 0]
drag, startPoint x: 969, startPoint y: 259, endPoint x: 920, endPoint y: 273, distance: 51.3
click at [920, 273] on div at bounding box center [887, 281] width 214 height 475
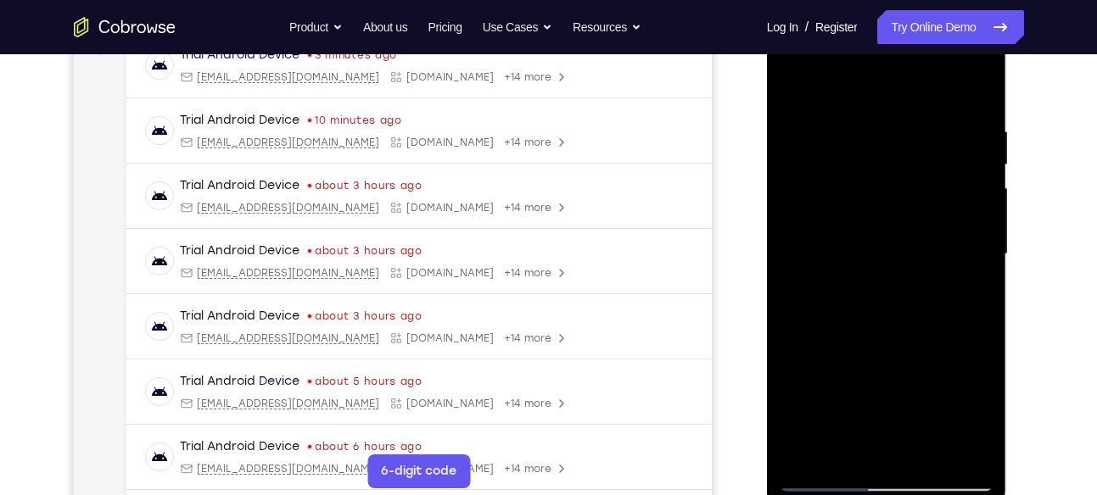
scroll to position [305, 0]
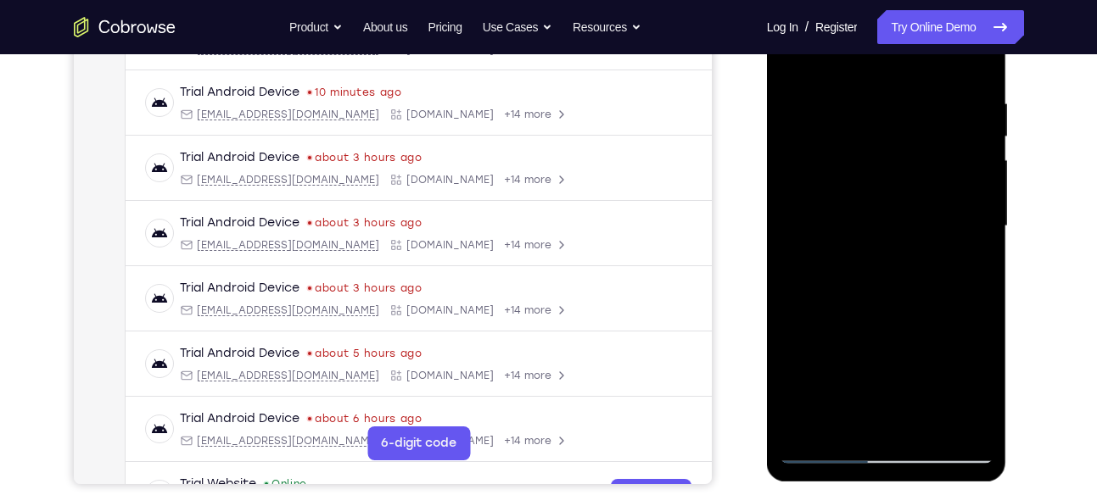
drag, startPoint x: 965, startPoint y: 225, endPoint x: 940, endPoint y: 232, distance: 25.8
click at [940, 232] on div at bounding box center [887, 226] width 214 height 475
drag, startPoint x: 962, startPoint y: 236, endPoint x: 877, endPoint y: 260, distance: 88.1
click at [877, 260] on div at bounding box center [887, 226] width 214 height 475
drag, startPoint x: 949, startPoint y: 196, endPoint x: 884, endPoint y: 203, distance: 65.7
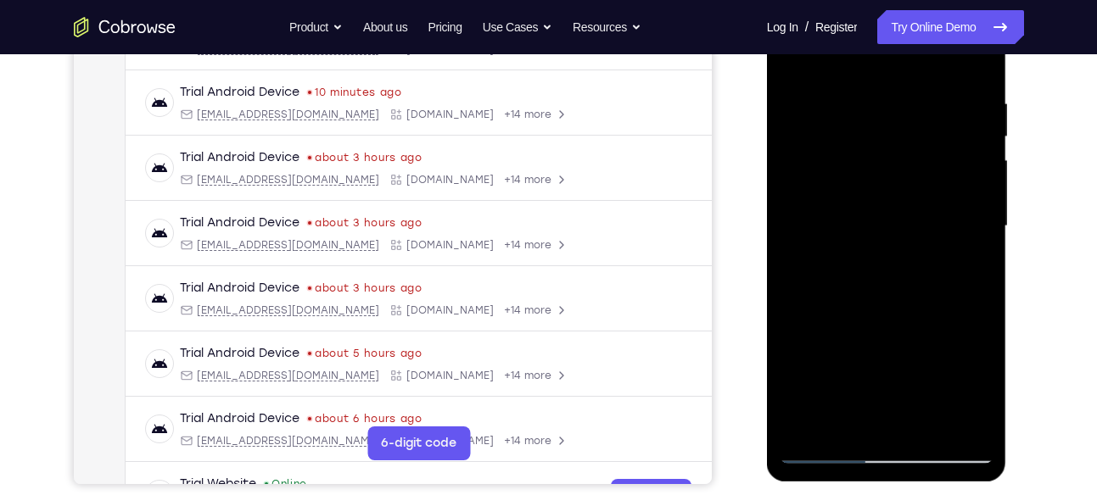
click at [884, 203] on div at bounding box center [887, 226] width 214 height 475
drag, startPoint x: 936, startPoint y: 137, endPoint x: 782, endPoint y: 166, distance: 156.2
click at [782, 166] on div at bounding box center [887, 226] width 214 height 475
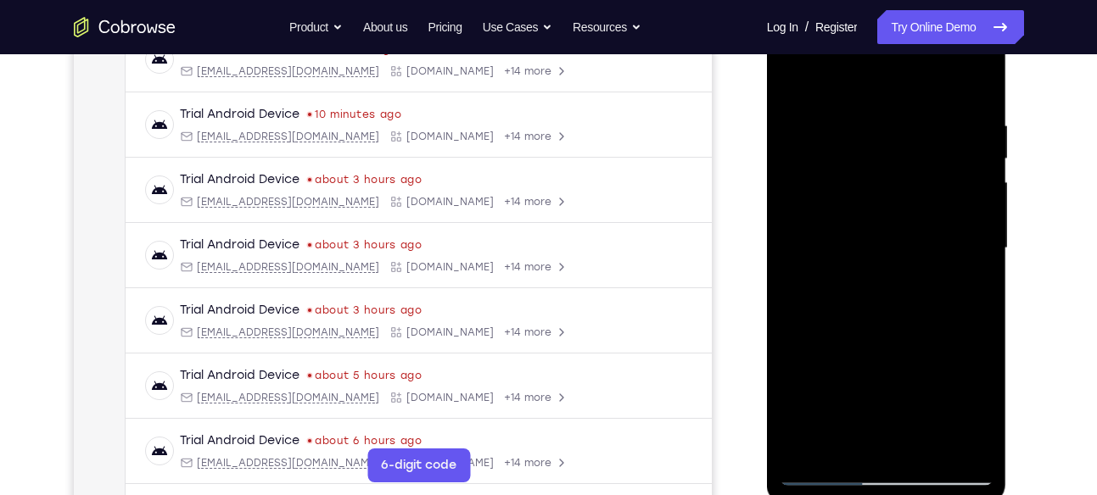
scroll to position [281, 0]
drag, startPoint x: 965, startPoint y: 227, endPoint x: 852, endPoint y: 226, distance: 113.7
click at [852, 226] on div at bounding box center [887, 250] width 214 height 475
drag, startPoint x: 947, startPoint y: 211, endPoint x: 886, endPoint y: 217, distance: 61.4
click at [886, 217] on div at bounding box center [887, 250] width 214 height 475
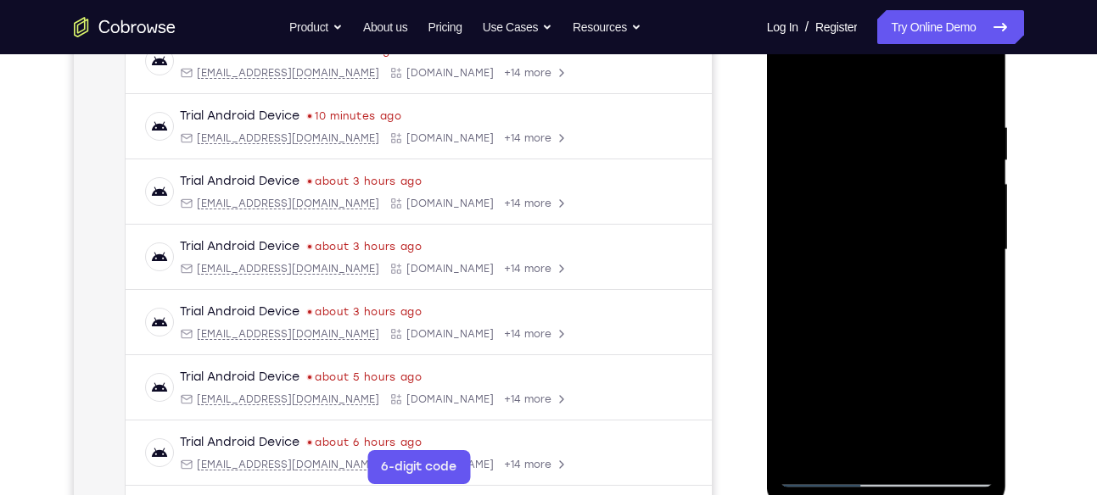
drag, startPoint x: 952, startPoint y: 204, endPoint x: 868, endPoint y: 222, distance: 86.0
click at [868, 222] on div at bounding box center [887, 250] width 214 height 475
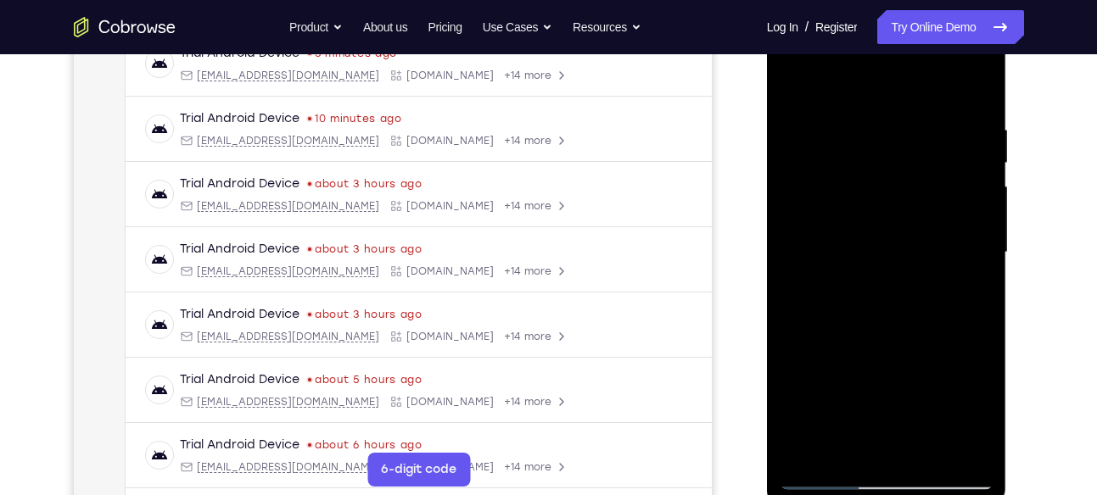
scroll to position [261, 0]
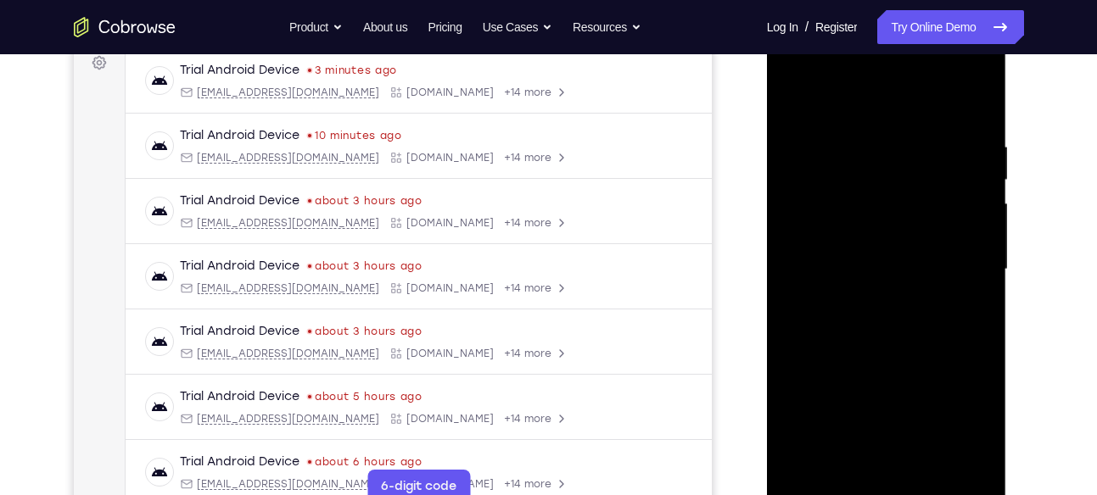
drag, startPoint x: 973, startPoint y: 223, endPoint x: 868, endPoint y: 227, distance: 105.3
click at [868, 227] on div at bounding box center [887, 269] width 214 height 475
click at [976, 110] on div at bounding box center [887, 269] width 214 height 475
drag, startPoint x: 901, startPoint y: 158, endPoint x: 880, endPoint y: 338, distance: 181.9
click at [880, 338] on div at bounding box center [887, 269] width 214 height 475
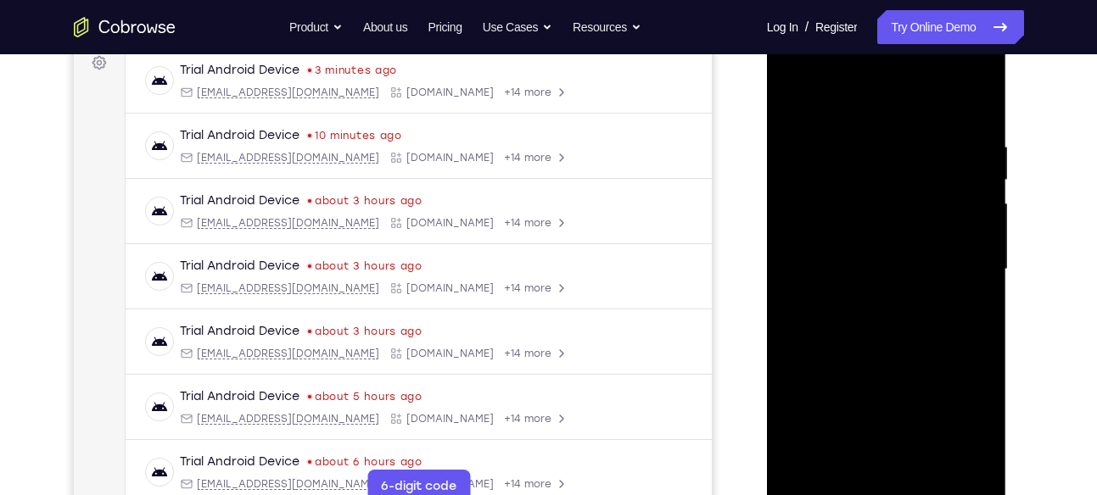
drag, startPoint x: 908, startPoint y: 148, endPoint x: 931, endPoint y: 379, distance: 232.0
click at [931, 379] on div at bounding box center [887, 269] width 214 height 475
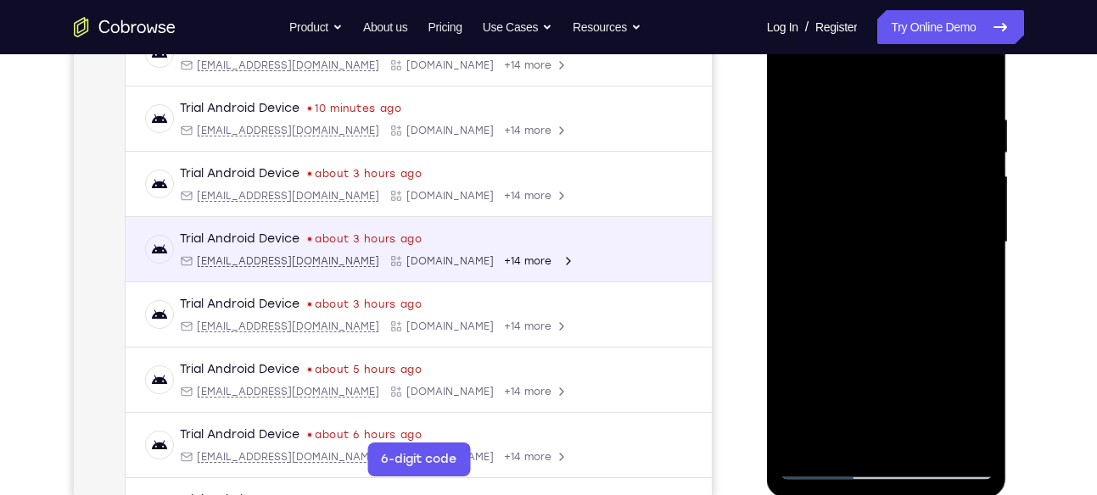
scroll to position [288, 0]
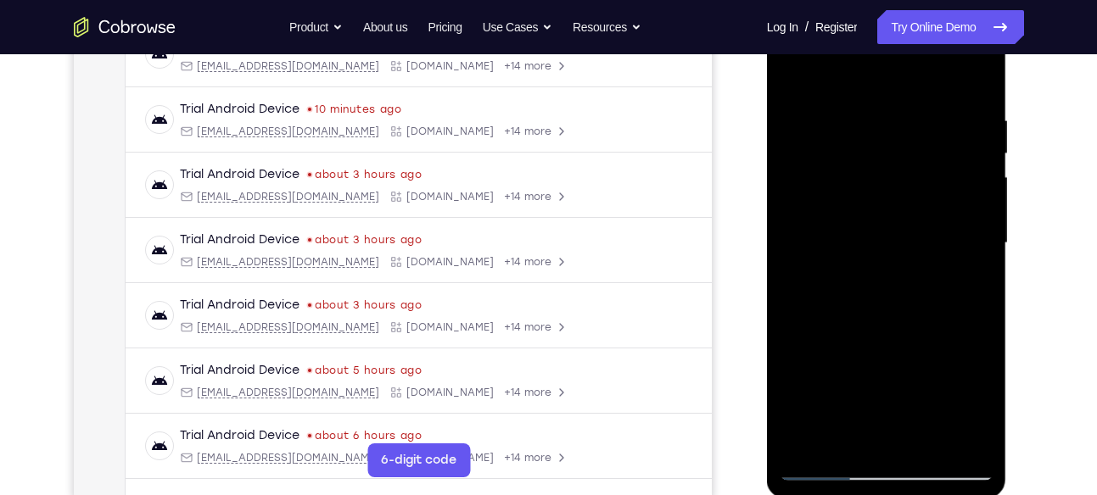
click at [858, 119] on div at bounding box center [887, 243] width 214 height 475
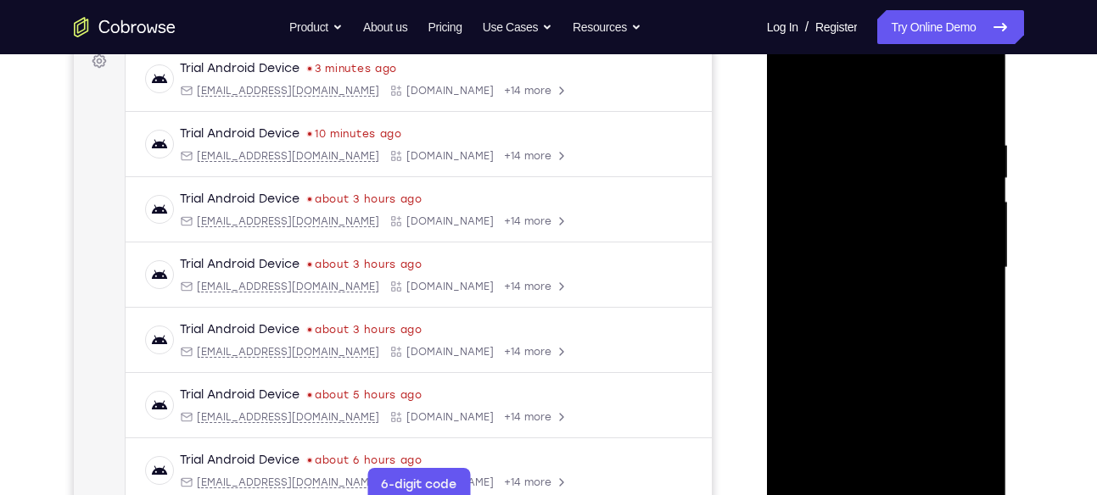
click at [962, 222] on div at bounding box center [887, 268] width 214 height 475
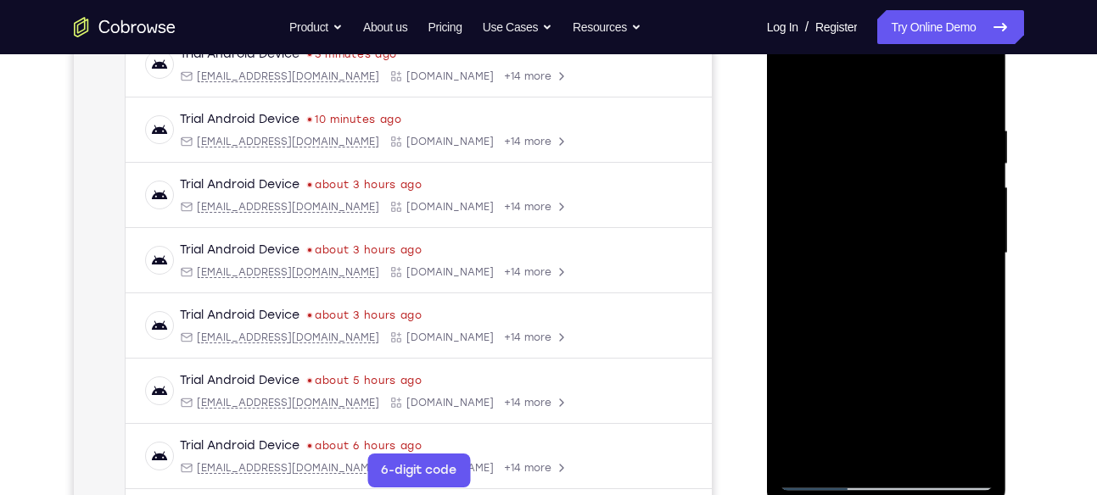
click at [962, 222] on div at bounding box center [887, 253] width 214 height 475
click at [969, 195] on div at bounding box center [887, 253] width 214 height 475
click at [982, 217] on div at bounding box center [887, 253] width 214 height 475
click at [971, 180] on div at bounding box center [887, 253] width 214 height 475
drag, startPoint x: 971, startPoint y: 180, endPoint x: 861, endPoint y: 201, distance: 112.3
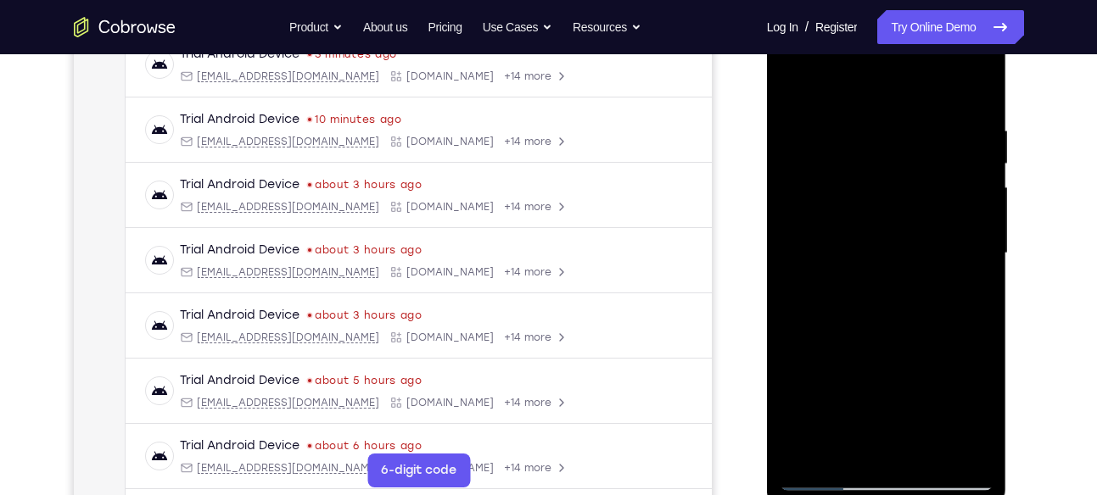
click at [861, 201] on div at bounding box center [887, 253] width 214 height 475
drag, startPoint x: 974, startPoint y: 221, endPoint x: 889, endPoint y: 226, distance: 85.0
click at [889, 226] on div at bounding box center [887, 253] width 214 height 475
drag, startPoint x: 942, startPoint y: 210, endPoint x: 853, endPoint y: 221, distance: 90.6
click at [853, 221] on div at bounding box center [887, 253] width 214 height 475
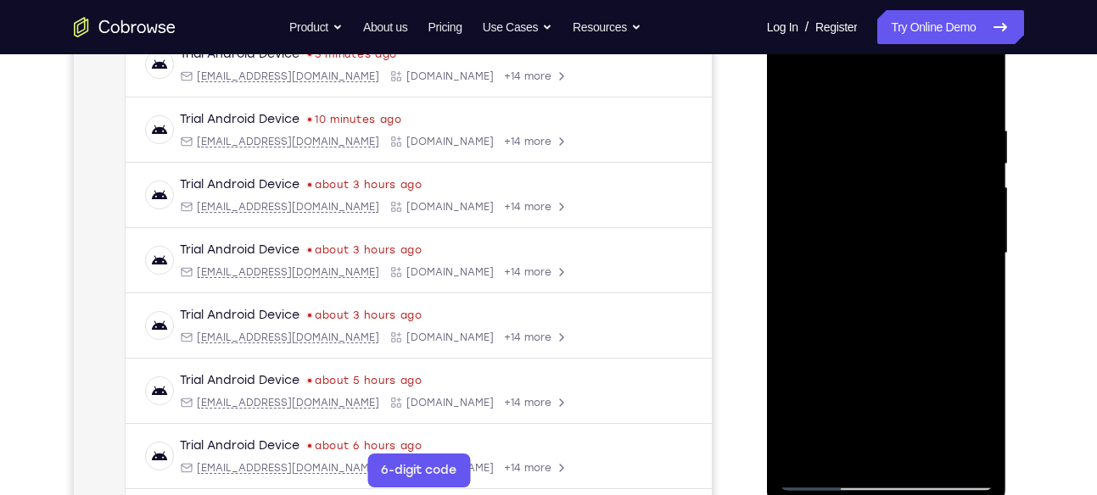
drag, startPoint x: 918, startPoint y: 214, endPoint x: 837, endPoint y: 215, distance: 80.6
click at [837, 215] on div at bounding box center [887, 253] width 214 height 475
drag, startPoint x: 913, startPoint y: 219, endPoint x: 880, endPoint y: 221, distance: 33.2
click at [880, 221] on div at bounding box center [887, 253] width 214 height 475
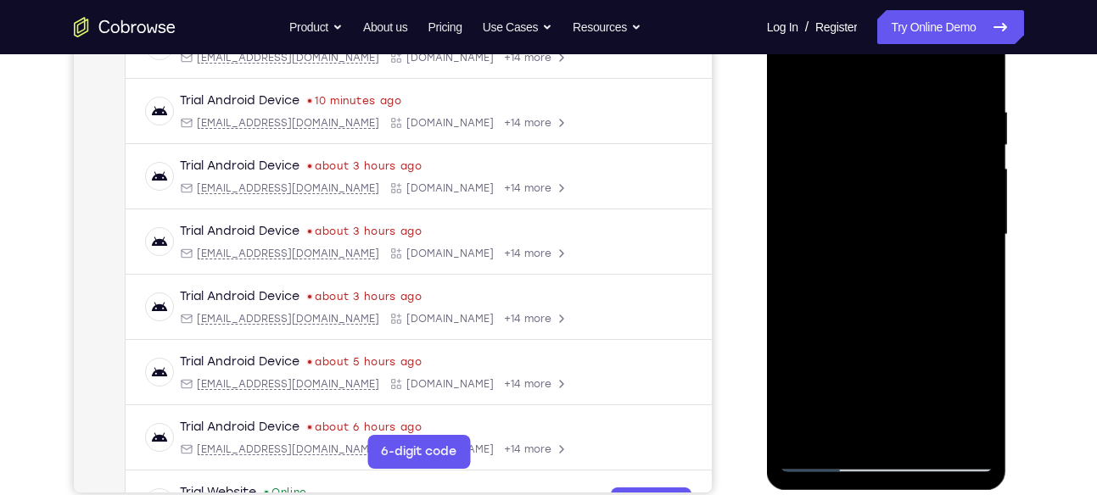
scroll to position [300, 0]
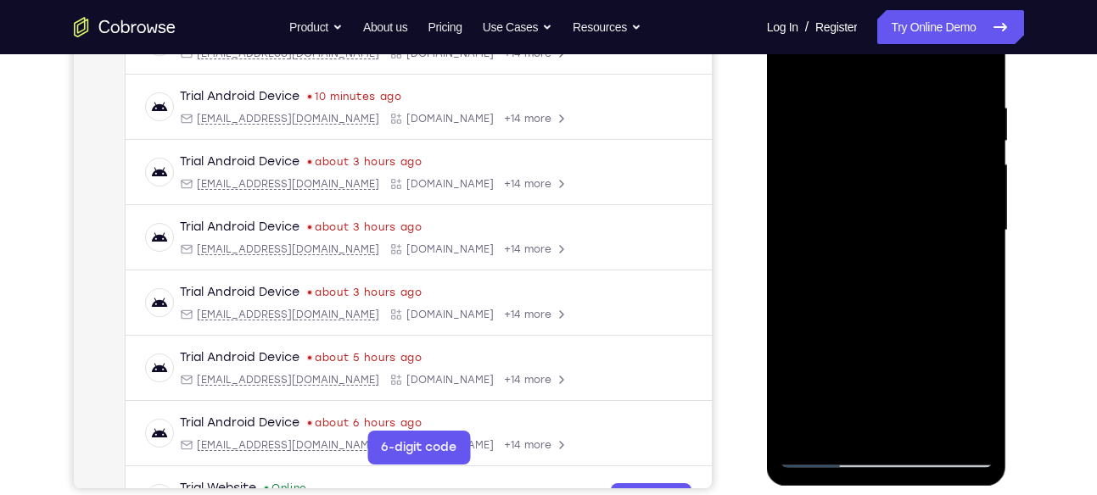
drag, startPoint x: 957, startPoint y: 226, endPoint x: 884, endPoint y: 246, distance: 75.7
click at [884, 246] on div at bounding box center [887, 230] width 214 height 475
drag, startPoint x: 953, startPoint y: 249, endPoint x: 913, endPoint y: 252, distance: 40.0
click at [913, 252] on div at bounding box center [887, 230] width 214 height 475
drag, startPoint x: 978, startPoint y: 188, endPoint x: 940, endPoint y: 199, distance: 39.5
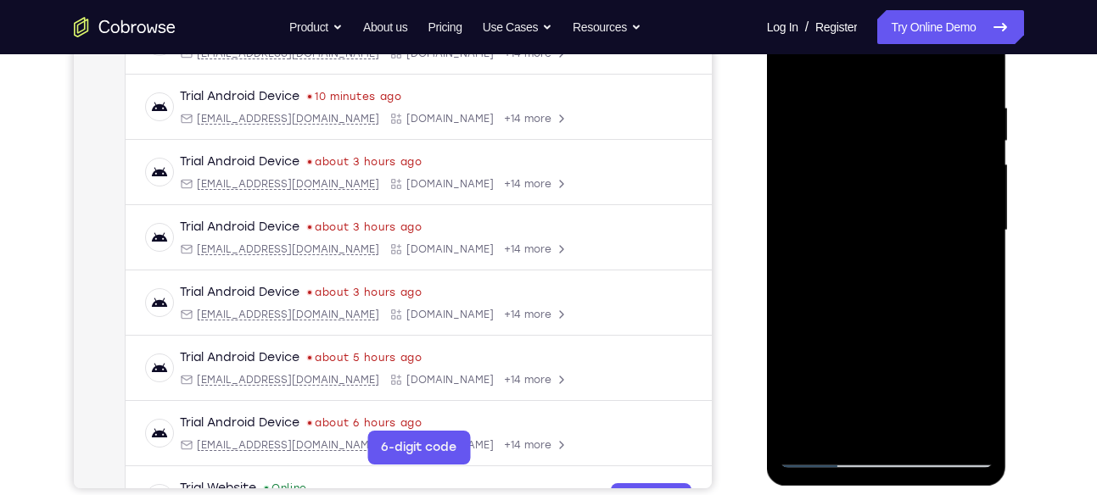
click at [940, 199] on div at bounding box center [887, 230] width 214 height 475
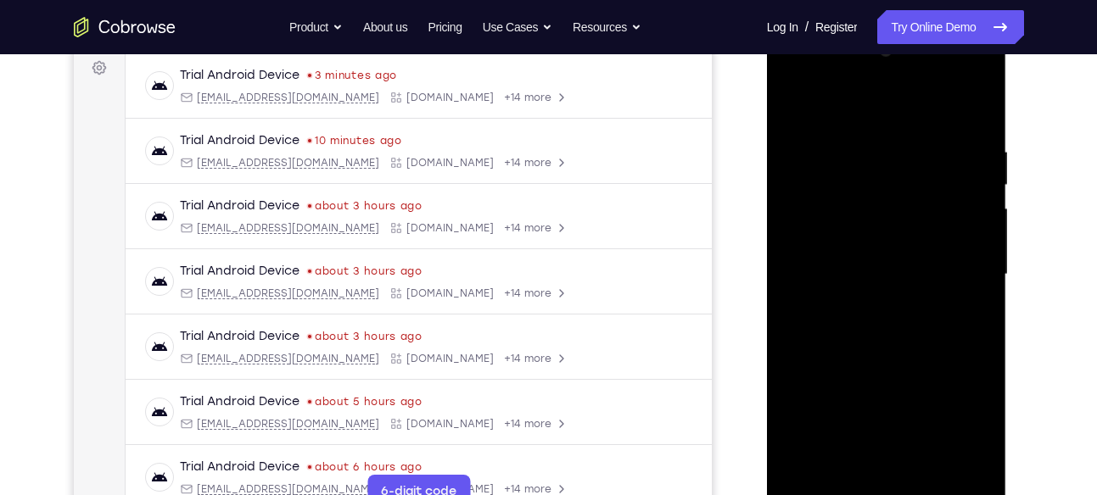
scroll to position [245, 0]
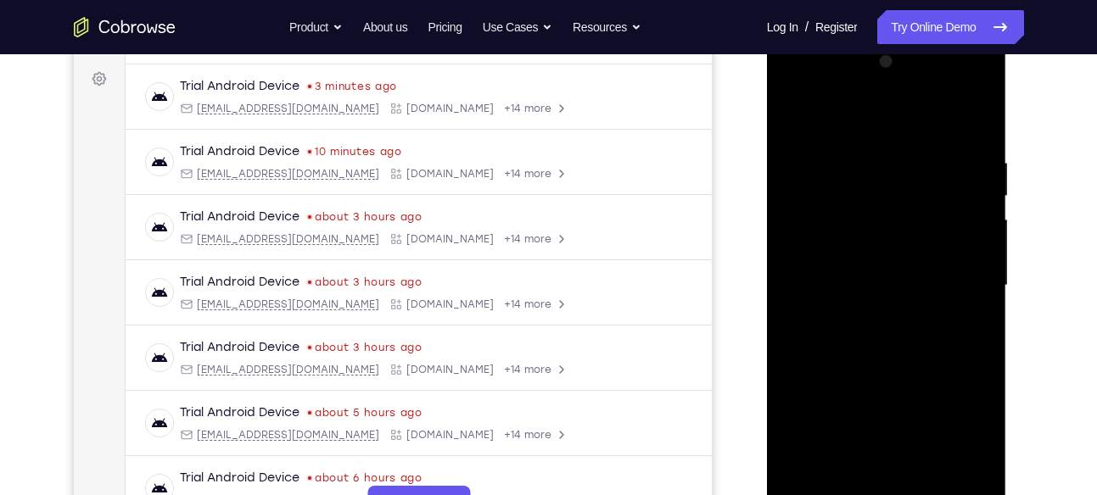
drag, startPoint x: 965, startPoint y: 274, endPoint x: 858, endPoint y: 271, distance: 107.8
click at [858, 271] on div at bounding box center [887, 285] width 214 height 475
drag, startPoint x: 941, startPoint y: 254, endPoint x: 892, endPoint y: 254, distance: 48.4
click at [892, 254] on div at bounding box center [887, 285] width 214 height 475
drag, startPoint x: 932, startPoint y: 254, endPoint x: 898, endPoint y: 256, distance: 34.0
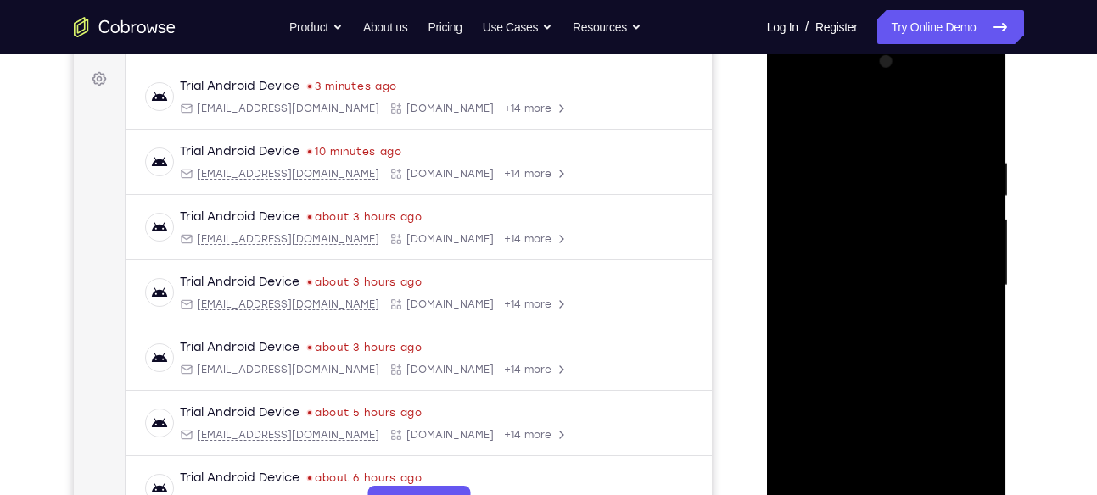
click at [898, 256] on div at bounding box center [887, 285] width 214 height 475
drag, startPoint x: 968, startPoint y: 217, endPoint x: 886, endPoint y: 215, distance: 81.5
click at [886, 215] on div at bounding box center [887, 285] width 214 height 475
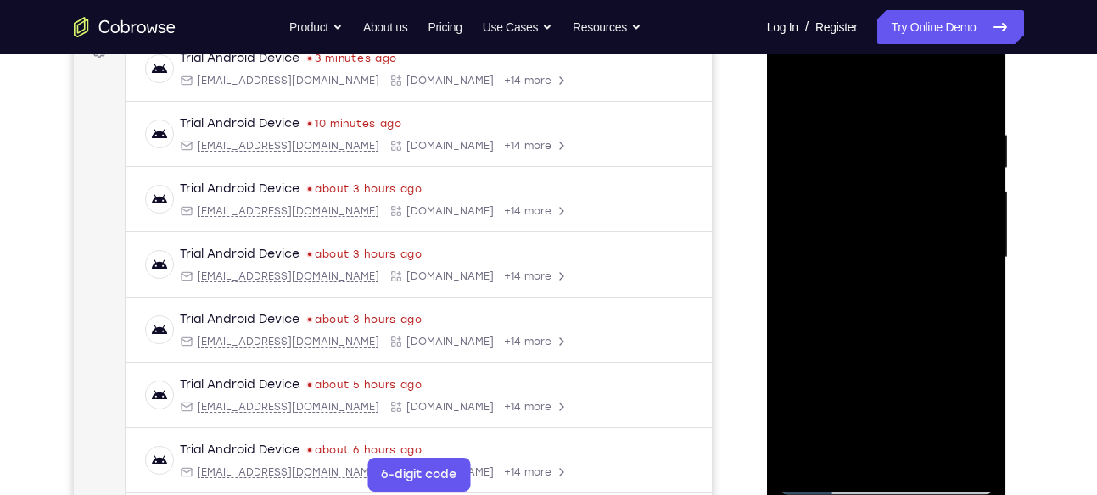
scroll to position [276, 0]
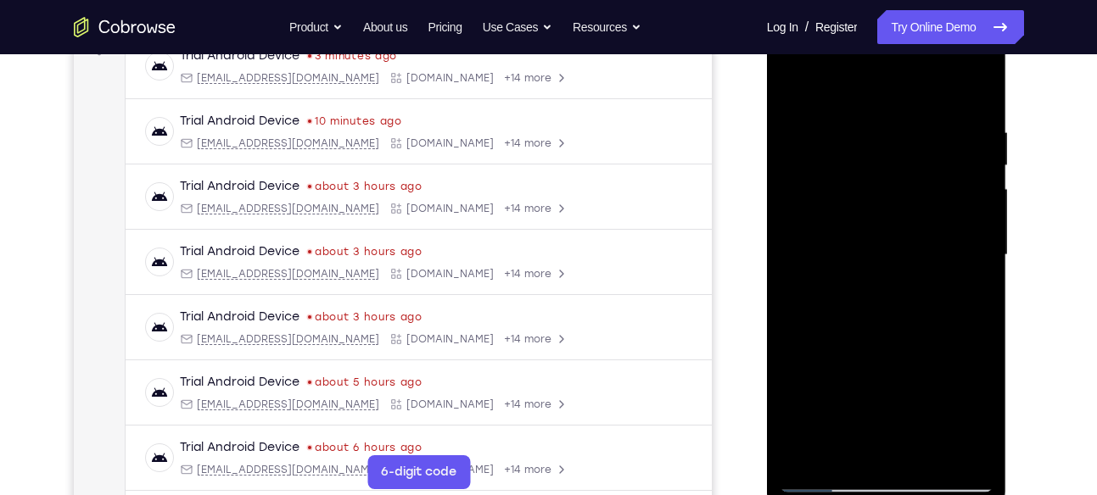
drag, startPoint x: 942, startPoint y: 165, endPoint x: 901, endPoint y: 200, distance: 54.2
click at [901, 200] on div at bounding box center [887, 255] width 214 height 475
drag, startPoint x: 970, startPoint y: 208, endPoint x: 906, endPoint y: 206, distance: 63.6
click at [906, 206] on div at bounding box center [887, 255] width 214 height 475
drag, startPoint x: 955, startPoint y: 182, endPoint x: 877, endPoint y: 178, distance: 78.1
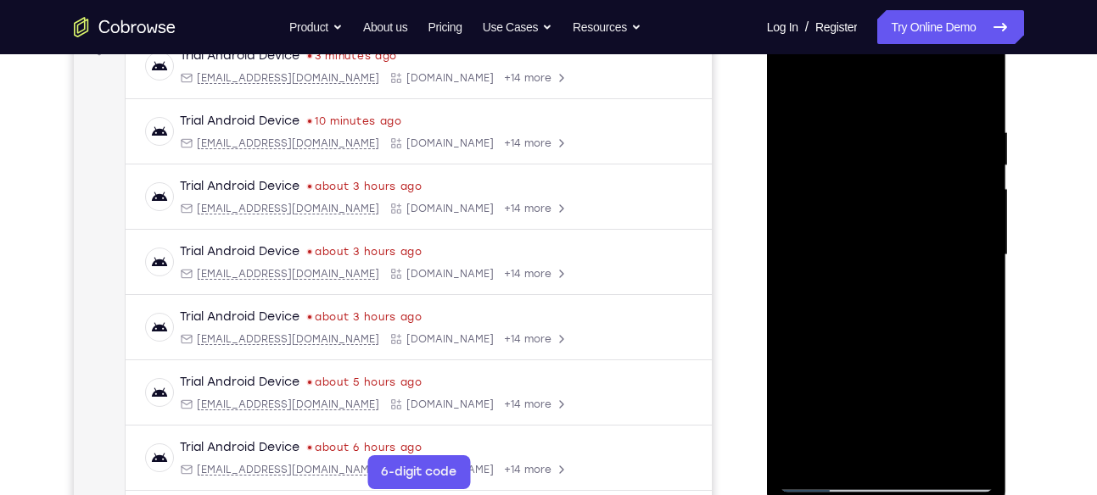
click at [877, 178] on div at bounding box center [887, 255] width 214 height 475
drag, startPoint x: 941, startPoint y: 268, endPoint x: 858, endPoint y: 281, distance: 83.3
click at [858, 281] on div at bounding box center [887, 255] width 214 height 475
drag, startPoint x: 938, startPoint y: 239, endPoint x: 841, endPoint y: 269, distance: 102.0
click at [841, 269] on div at bounding box center [887, 255] width 214 height 475
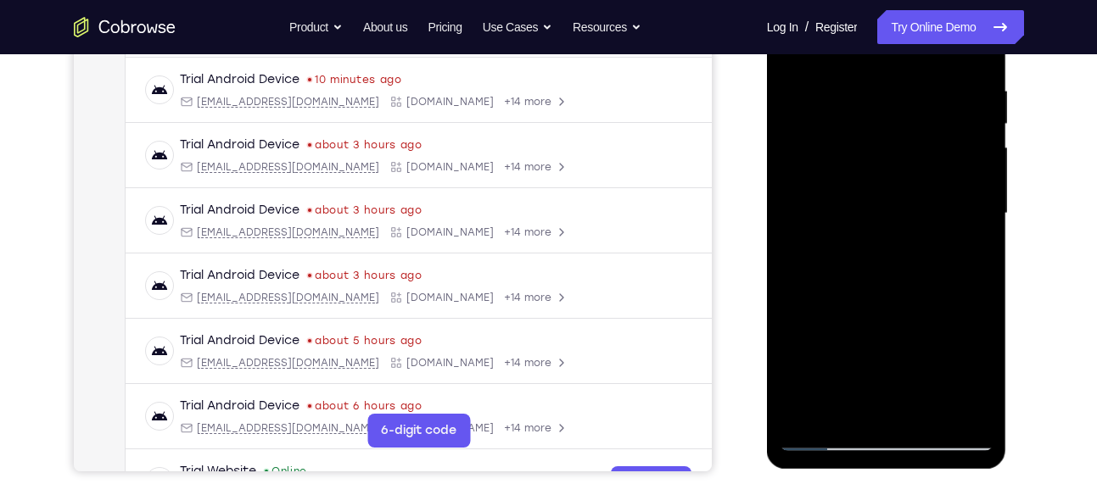
scroll to position [319, 0]
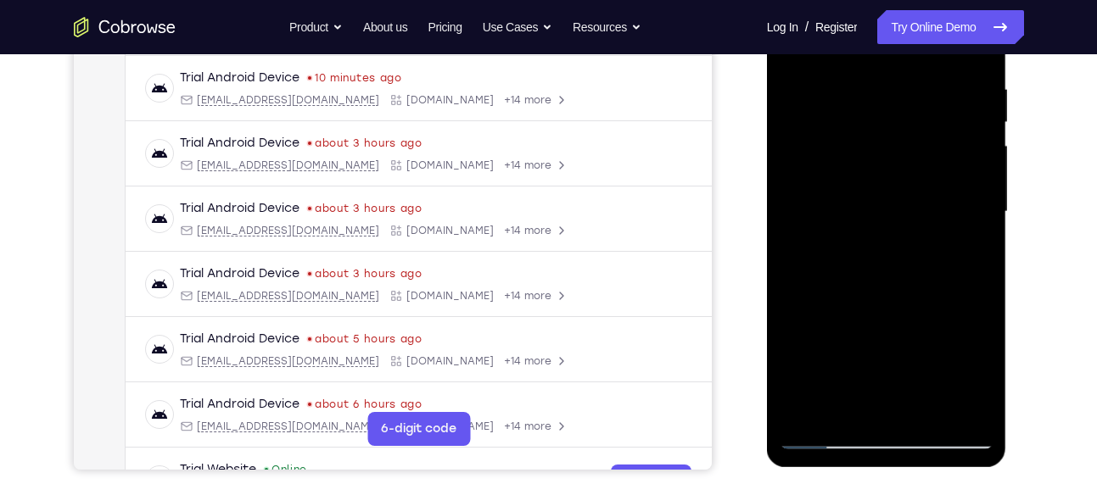
drag, startPoint x: 976, startPoint y: 328, endPoint x: 839, endPoint y: 318, distance: 137.8
click at [839, 318] on div at bounding box center [887, 212] width 214 height 475
drag, startPoint x: 950, startPoint y: 307, endPoint x: 893, endPoint y: 312, distance: 57.1
click at [893, 312] on div at bounding box center [887, 212] width 214 height 475
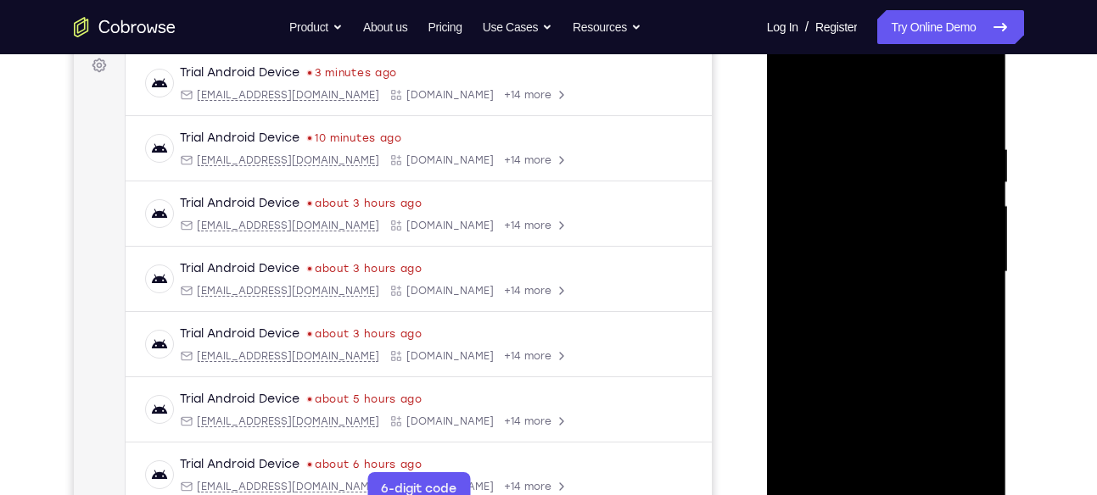
scroll to position [258, 0]
drag, startPoint x: 937, startPoint y: 221, endPoint x: 879, endPoint y: 234, distance: 60.1
click at [879, 234] on div at bounding box center [887, 273] width 214 height 475
drag, startPoint x: 948, startPoint y: 291, endPoint x: 862, endPoint y: 287, distance: 86.6
click at [862, 287] on div at bounding box center [887, 273] width 214 height 475
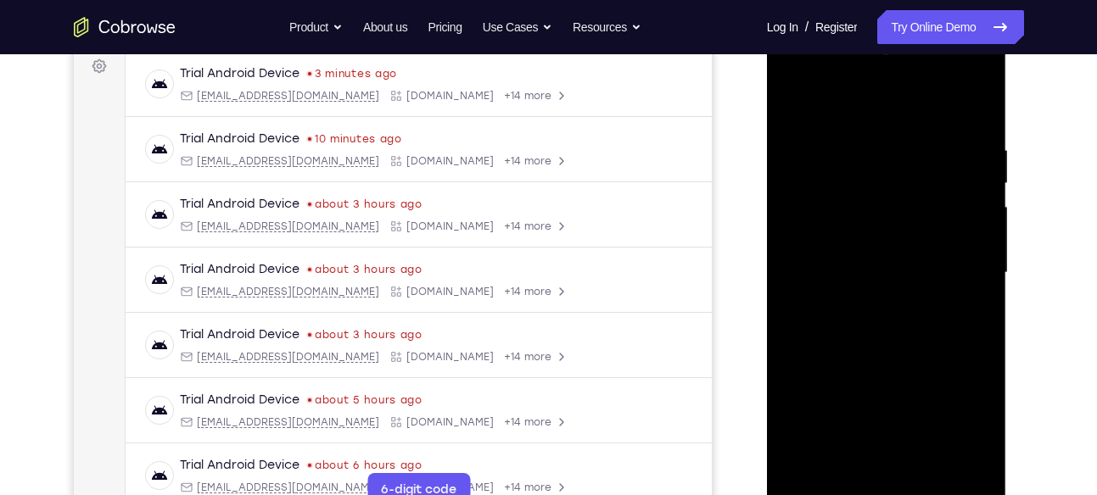
drag, startPoint x: 938, startPoint y: 256, endPoint x: 866, endPoint y: 271, distance: 73.5
click at [866, 271] on div at bounding box center [887, 273] width 214 height 475
drag, startPoint x: 955, startPoint y: 191, endPoint x: 868, endPoint y: 211, distance: 89.7
click at [868, 211] on div at bounding box center [887, 273] width 214 height 475
click at [977, 168] on div at bounding box center [887, 273] width 214 height 475
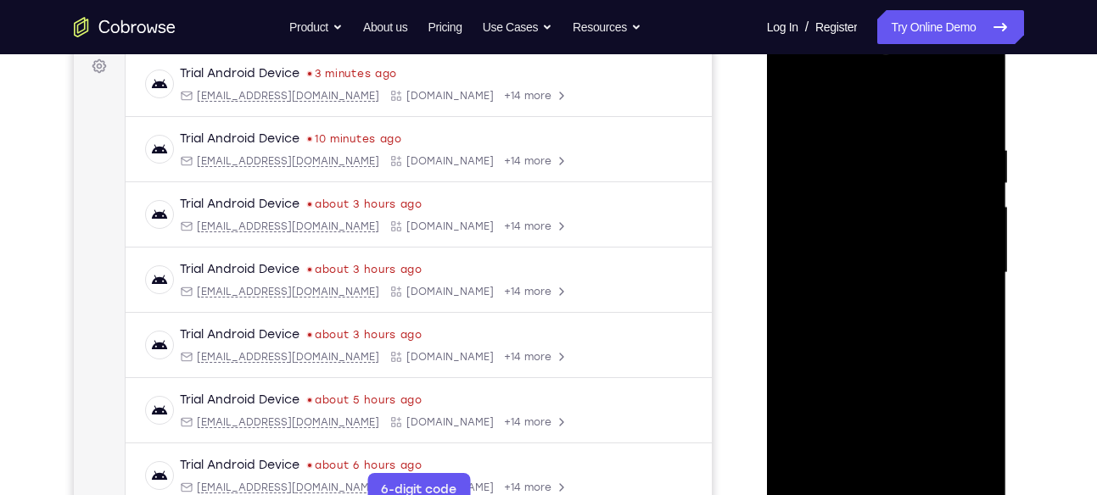
click at [977, 168] on div at bounding box center [887, 273] width 214 height 475
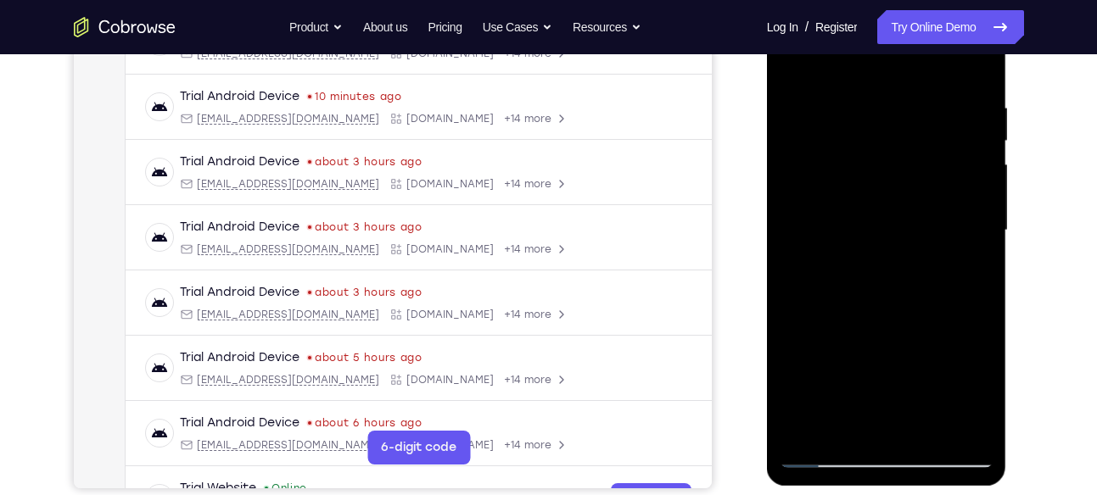
scroll to position [301, 0]
click at [976, 233] on div at bounding box center [887, 229] width 214 height 475
drag, startPoint x: 976, startPoint y: 190, endPoint x: 976, endPoint y: 233, distance: 43.3
click at [976, 233] on div at bounding box center [887, 229] width 214 height 475
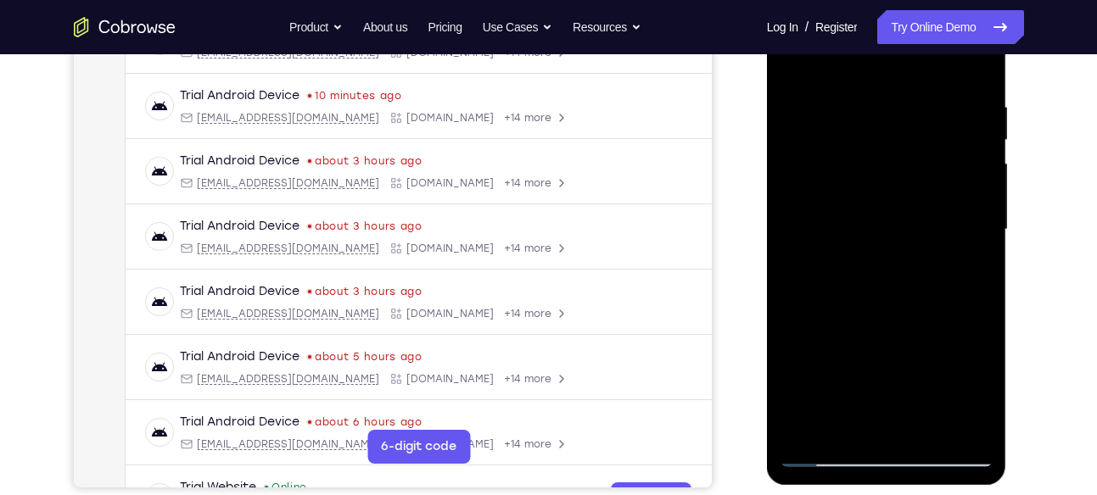
click at [976, 233] on div at bounding box center [887, 229] width 214 height 475
drag, startPoint x: 976, startPoint y: 233, endPoint x: 905, endPoint y: 245, distance: 72.2
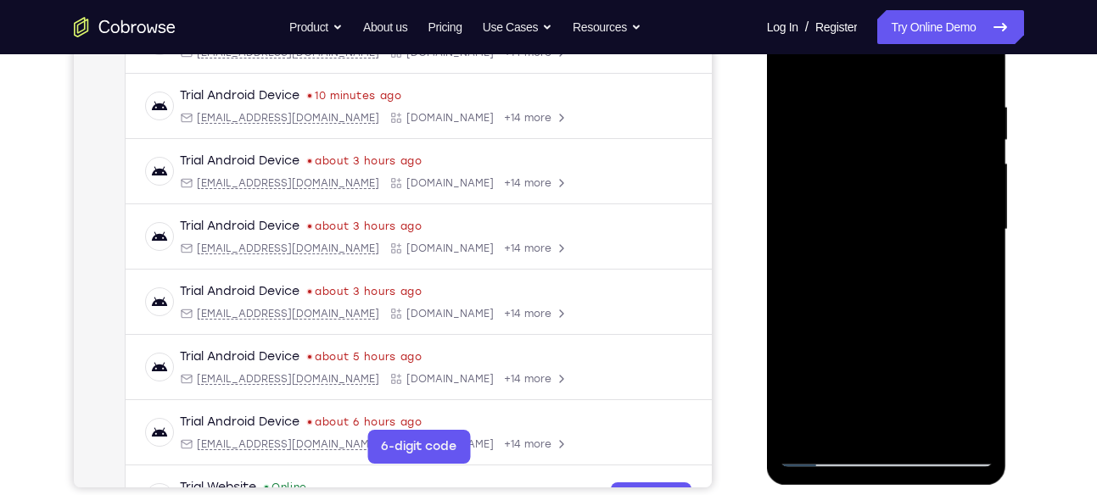
click at [905, 245] on div at bounding box center [887, 229] width 214 height 475
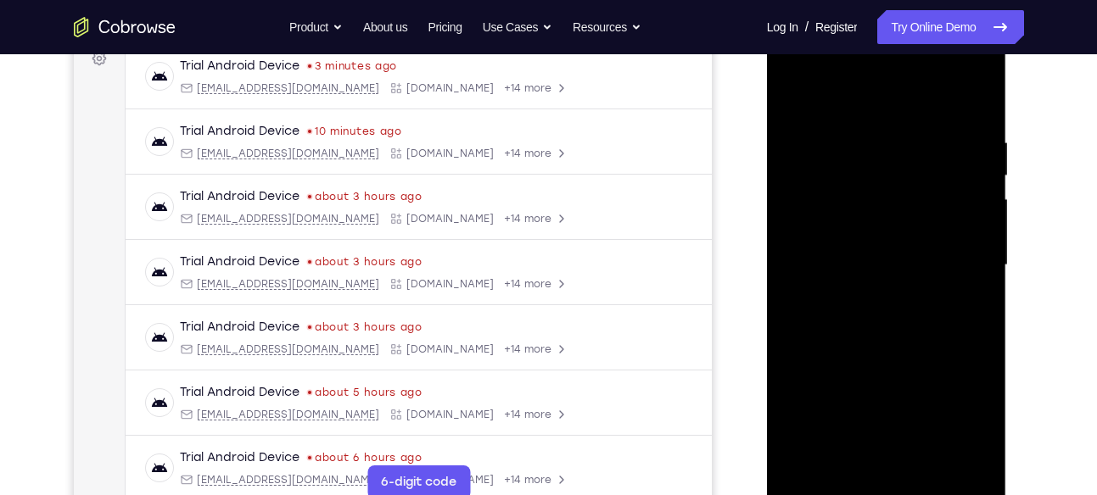
scroll to position [261, 0]
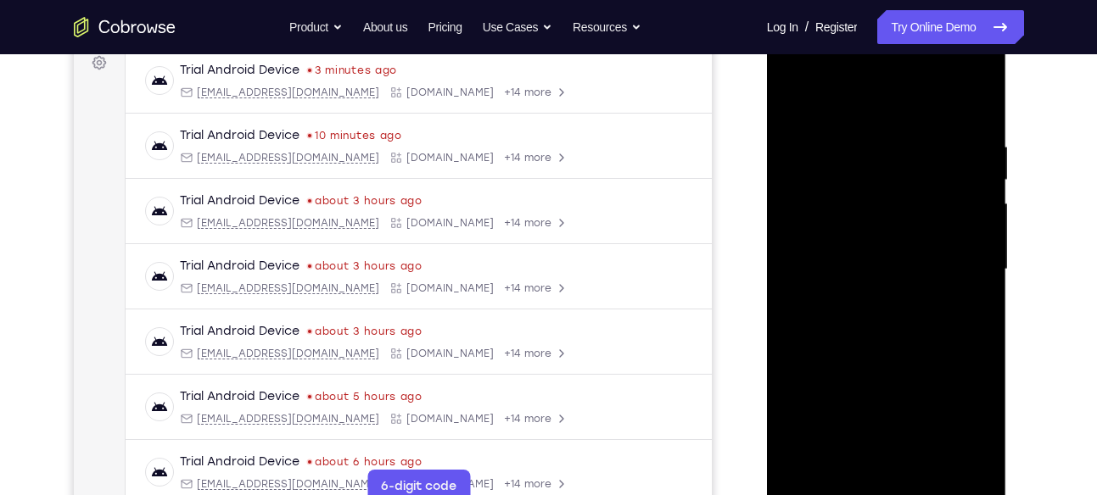
drag, startPoint x: 949, startPoint y: 207, endPoint x: 842, endPoint y: 221, distance: 107.7
click at [842, 221] on div at bounding box center [887, 269] width 214 height 475
drag, startPoint x: 952, startPoint y: 251, endPoint x: 881, endPoint y: 257, distance: 71.5
click at [881, 257] on div at bounding box center [887, 269] width 214 height 475
drag, startPoint x: 948, startPoint y: 316, endPoint x: 892, endPoint y: 319, distance: 56.0
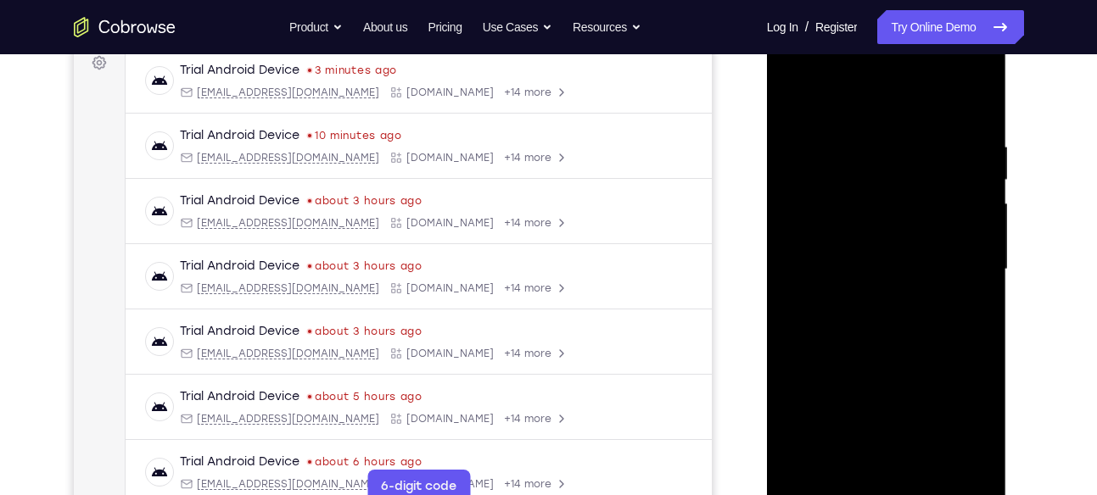
click at [892, 319] on div at bounding box center [887, 269] width 214 height 475
drag, startPoint x: 975, startPoint y: 254, endPoint x: 924, endPoint y: 273, distance: 54.2
click at [924, 273] on div at bounding box center [887, 269] width 214 height 475
drag, startPoint x: 939, startPoint y: 224, endPoint x: 858, endPoint y: 246, distance: 84.4
click at [858, 246] on div at bounding box center [887, 269] width 214 height 475
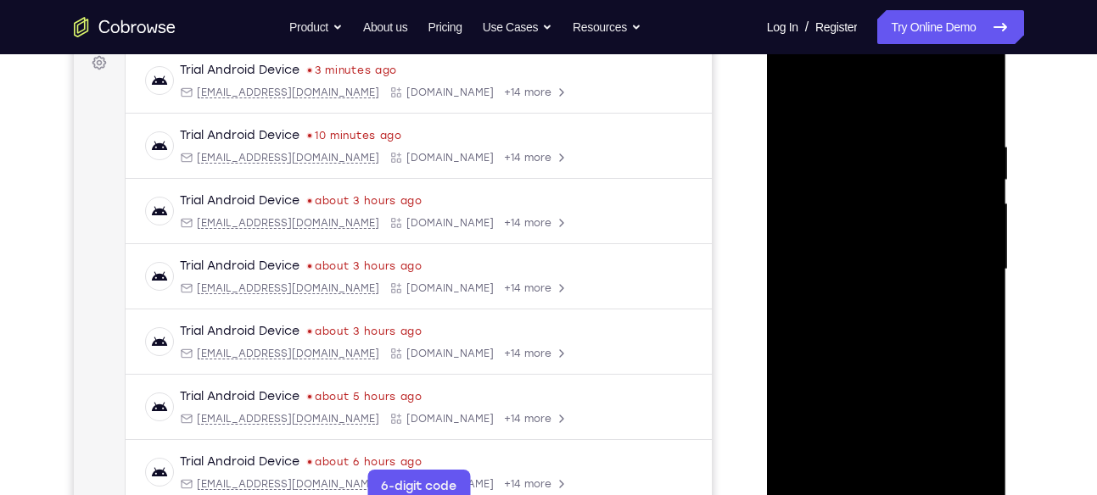
click at [970, 131] on div at bounding box center [887, 269] width 214 height 475
click at [978, 271] on div at bounding box center [887, 269] width 214 height 475
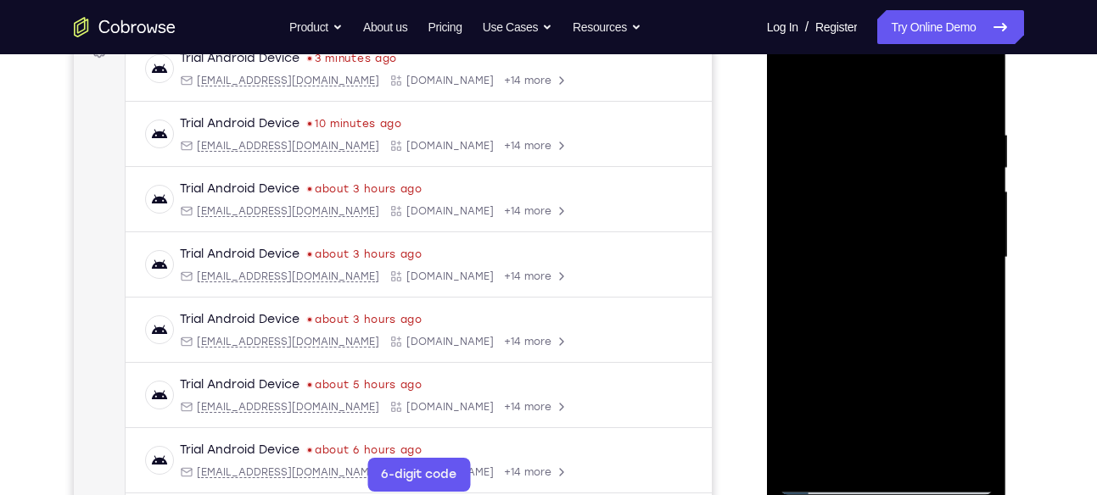
scroll to position [271, 0]
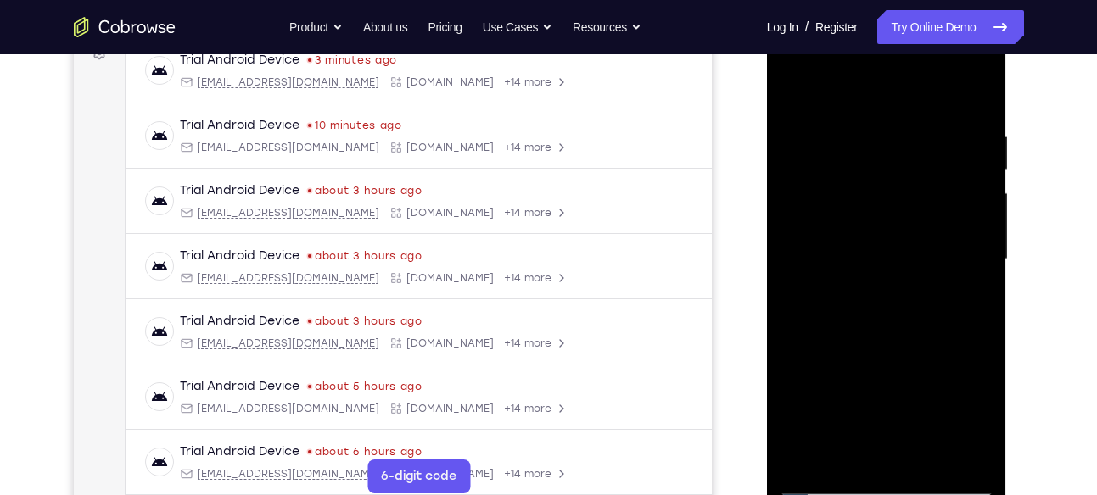
drag
click at [877, 216] on div at bounding box center [887, 259] width 214 height 475
click at [872, 305] on div at bounding box center [887, 259] width 214 height 475
click at [924, 219] on div at bounding box center [887, 259] width 214 height 475
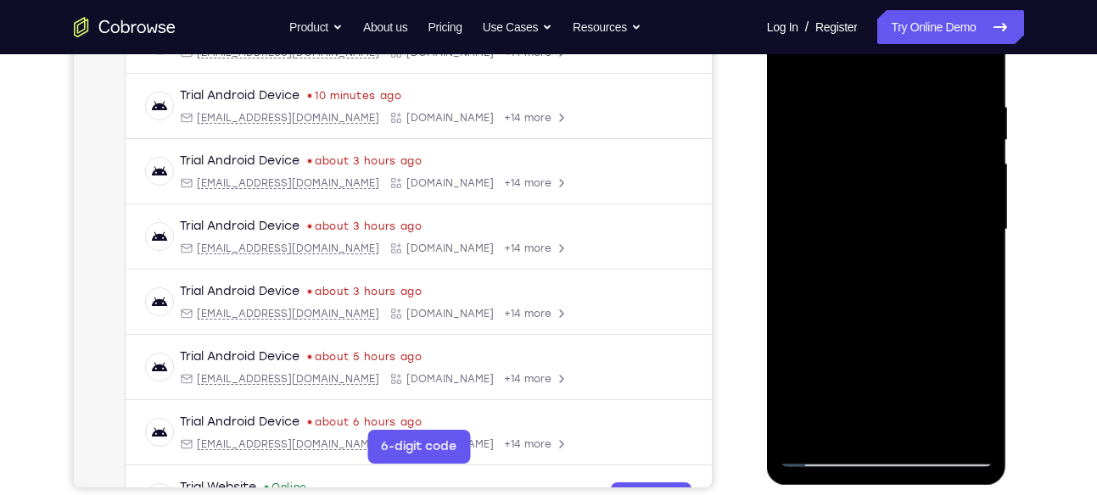
scroll to position [302, 0]
click at [846, 219] on div at bounding box center [887, 229] width 214 height 475
click at [915, 250] on div at bounding box center [887, 229] width 214 height 475
click at [976, 64] on div at bounding box center [887, 229] width 214 height 475
click at [876, 363] on div at bounding box center [887, 229] width 214 height 475
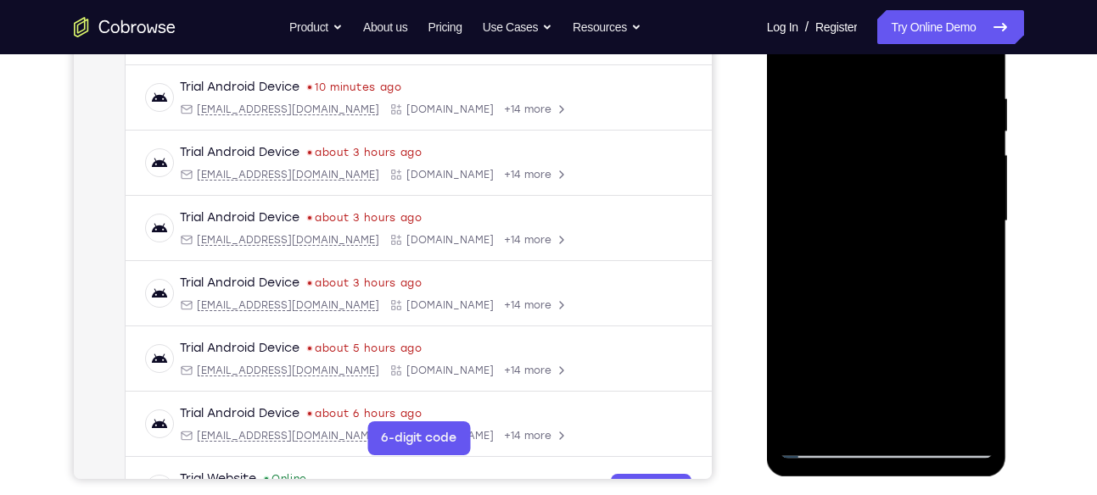
scroll to position [320, 0]
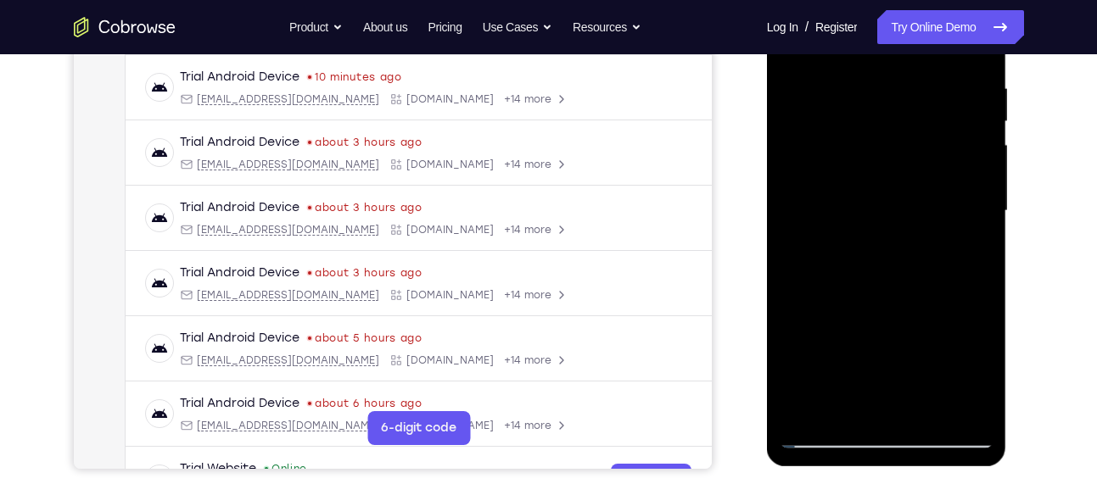
drag, startPoint x: 922, startPoint y: 348, endPoint x: 926, endPoint y: 169, distance: 179.0
click at [926, 169] on div at bounding box center [887, 211] width 214 height 475
drag, startPoint x: 873, startPoint y: 344, endPoint x: 855, endPoint y: 34, distance: 311.0
click at [855, 34] on div at bounding box center [887, 211] width 214 height 475
drag, startPoint x: 850, startPoint y: 260, endPoint x: 840, endPoint y: 113, distance: 147.1
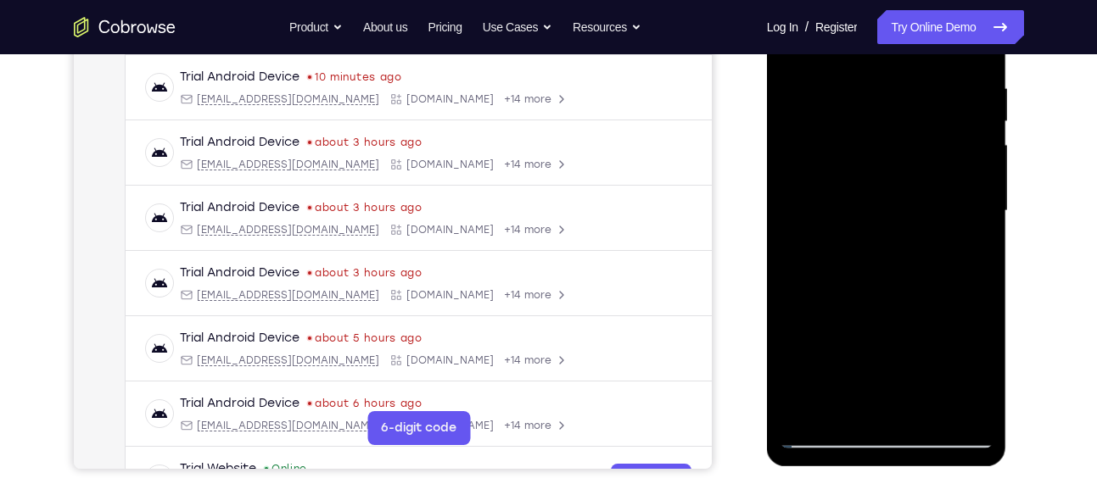
click at [840, 113] on div at bounding box center [887, 211] width 214 height 475
